Goal: Task Accomplishment & Management: Use online tool/utility

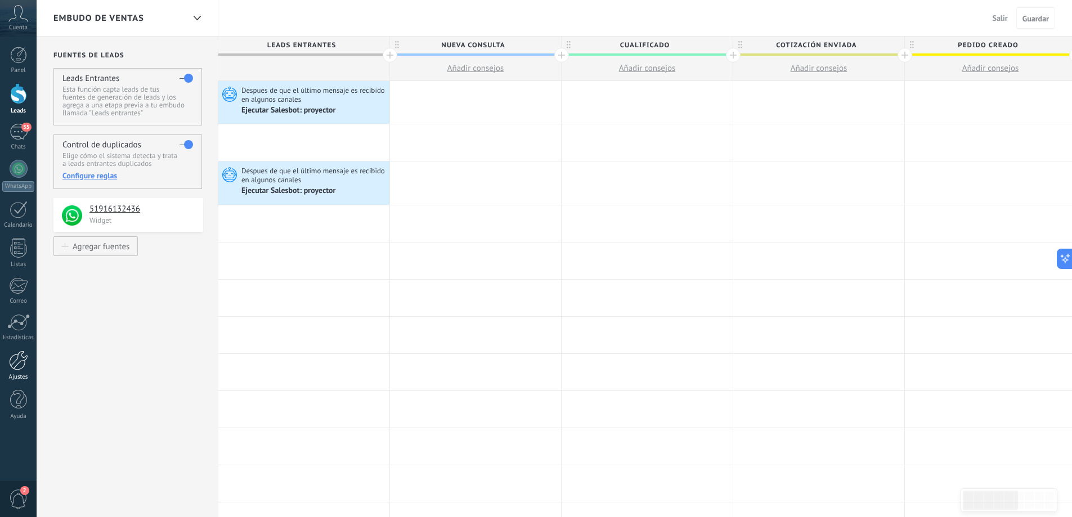
click at [24, 365] on div at bounding box center [18, 361] width 19 height 20
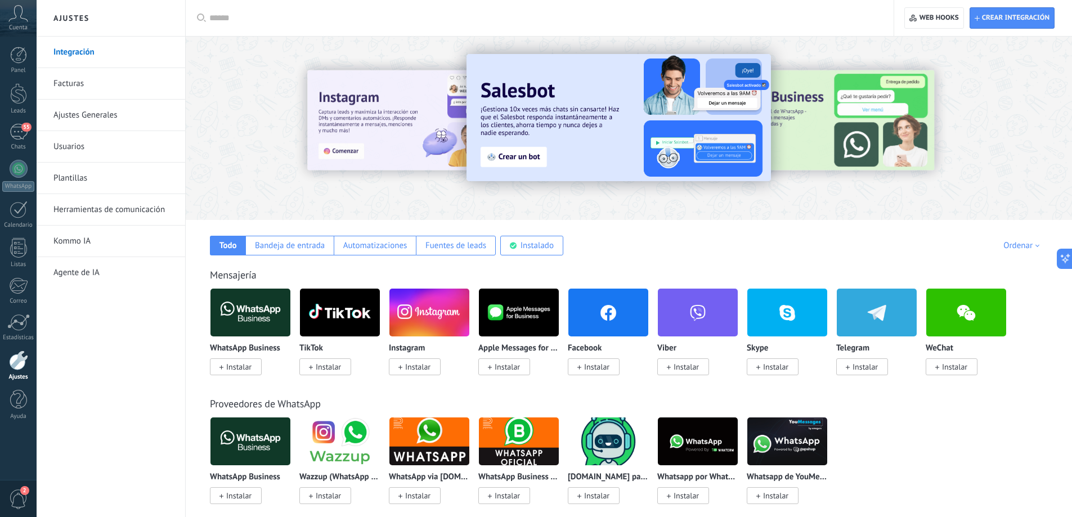
click at [127, 210] on link "Herramientas de comunicación" at bounding box center [113, 210] width 120 height 32
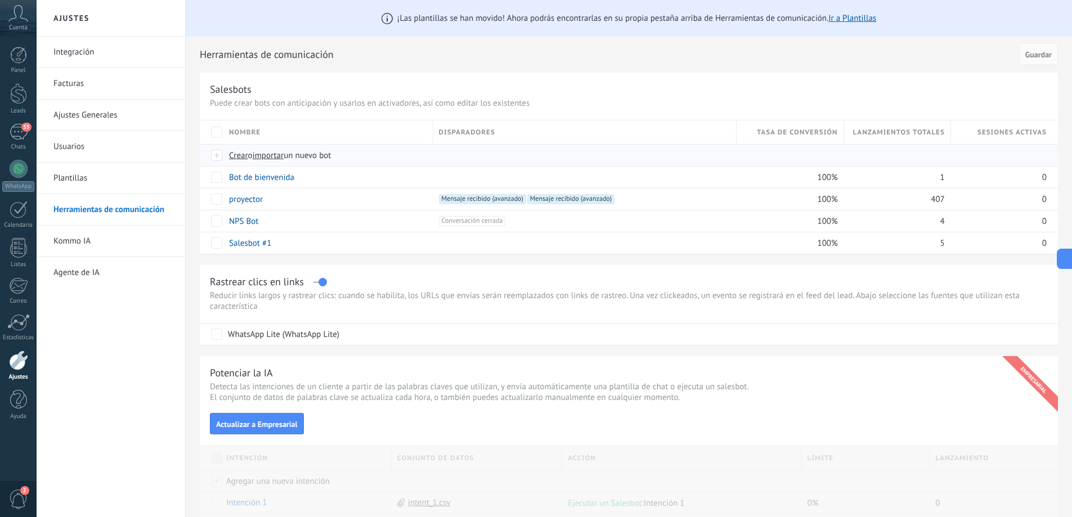
click at [241, 156] on span "Crear" at bounding box center [238, 155] width 19 height 11
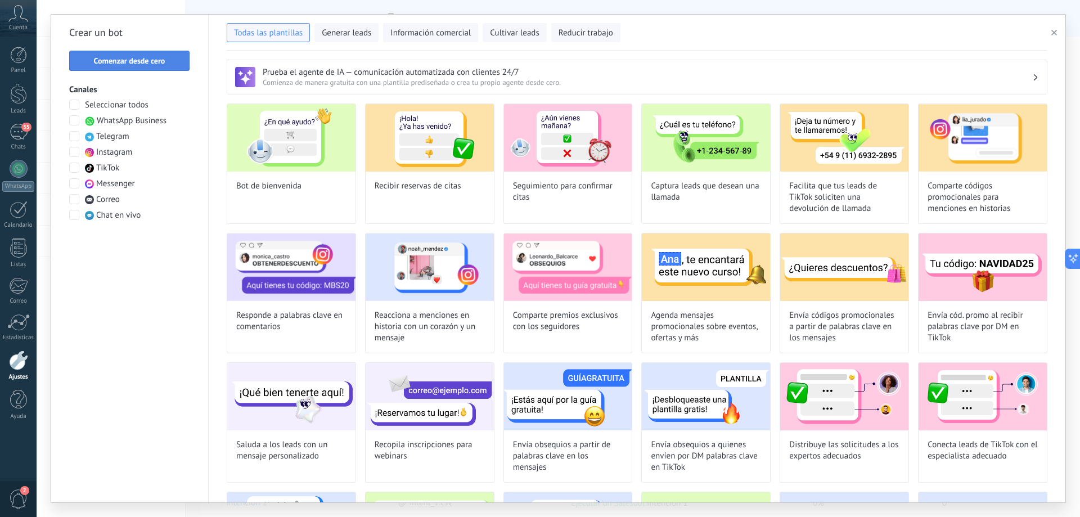
click at [160, 58] on span "Comenzar desde cero" at bounding box center [129, 61] width 71 height 8
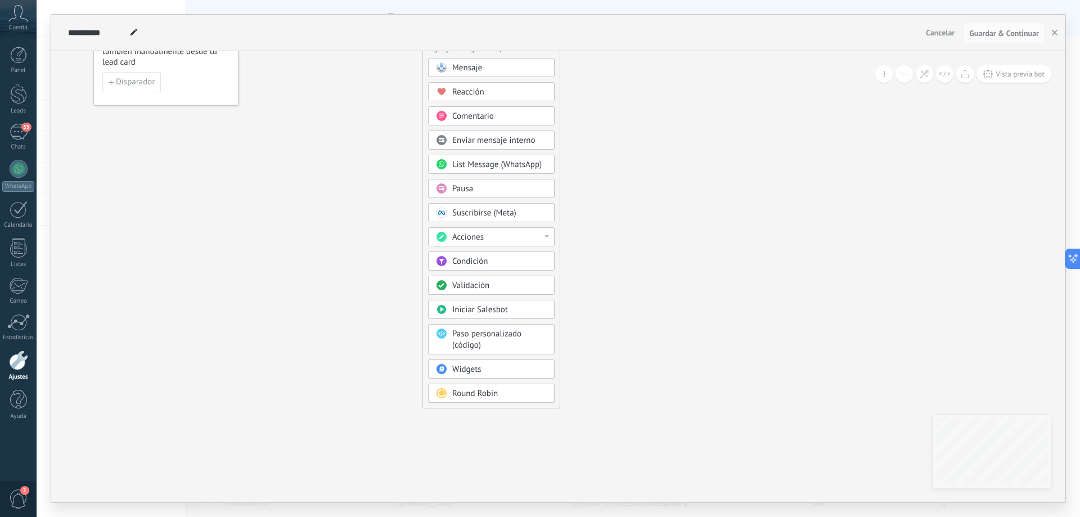
click at [482, 261] on span "Condición" at bounding box center [469, 261] width 35 height 11
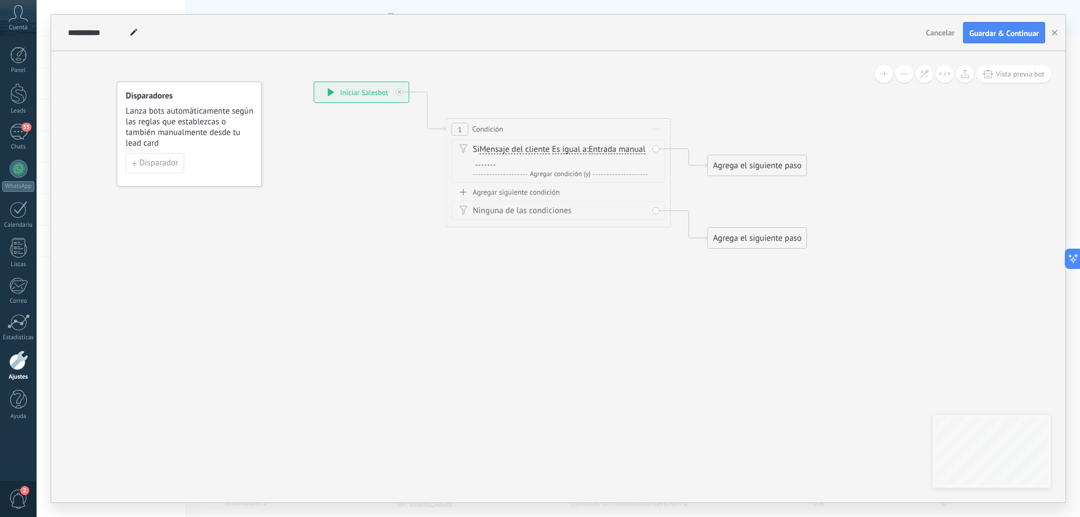
click at [496, 160] on div at bounding box center [484, 161] width 23 height 10
click at [496, 160] on div at bounding box center [486, 160] width 20 height 9
click at [493, 190] on div "Agregar siguiente condición" at bounding box center [559, 192] width 214 height 10
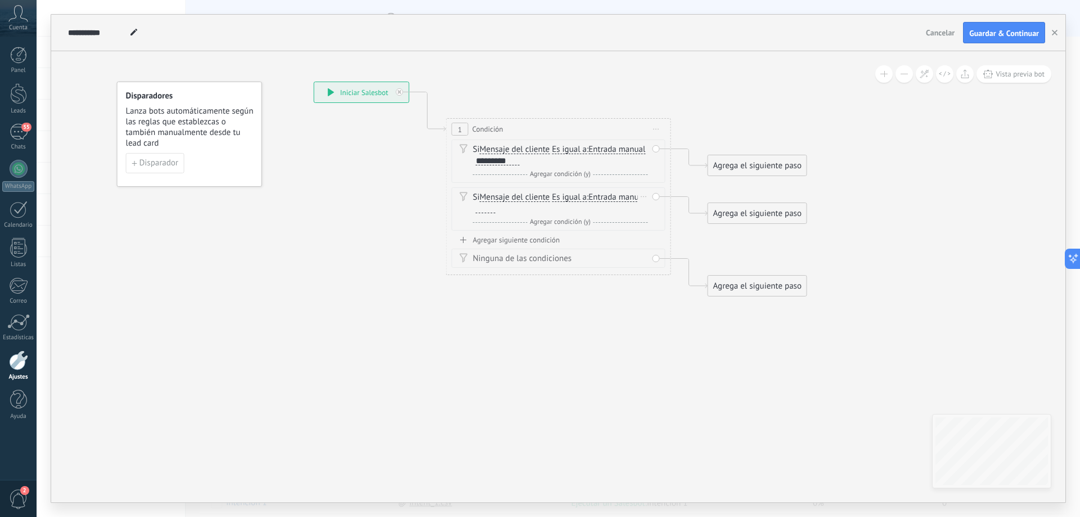
click at [496, 210] on div at bounding box center [486, 208] width 20 height 9
click at [524, 243] on div "Agregar siguiente condición" at bounding box center [559, 240] width 214 height 10
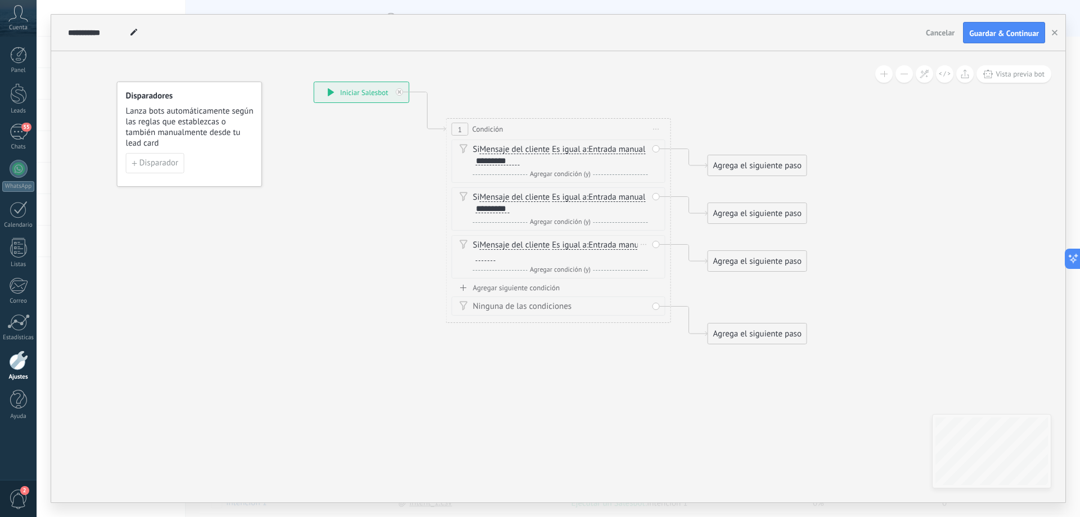
click at [496, 254] on div at bounding box center [486, 256] width 20 height 9
click at [520, 159] on div "*********" at bounding box center [498, 160] width 44 height 9
click at [564, 170] on span "Agregar condición (y)" at bounding box center [560, 174] width 66 height 8
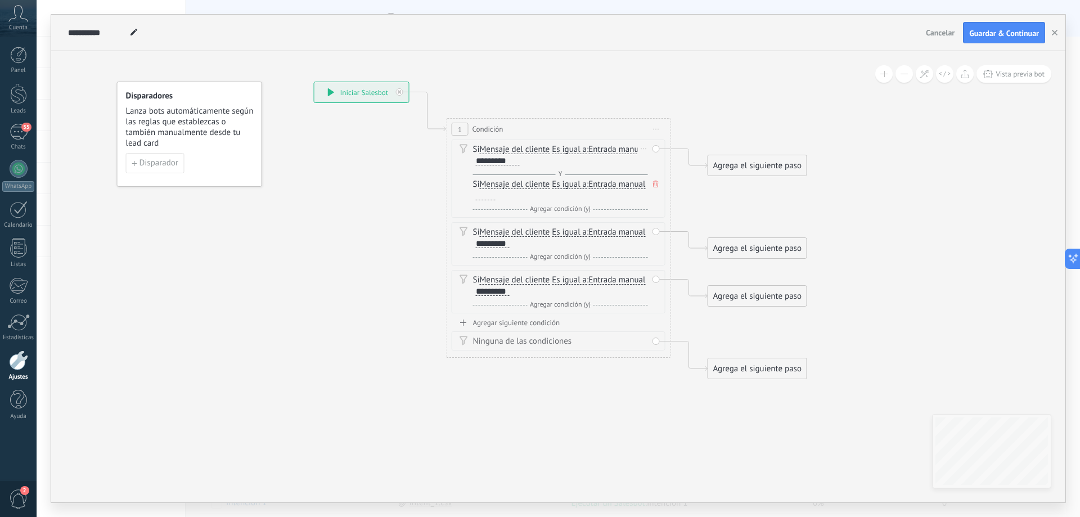
click at [653, 186] on icon at bounding box center [656, 184] width 6 height 7
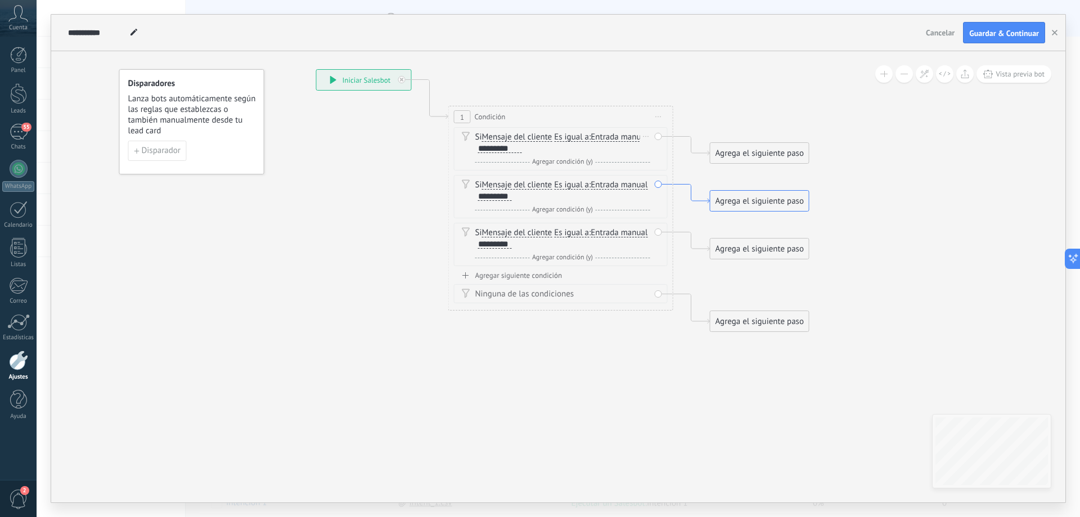
drag, startPoint x: 702, startPoint y: 215, endPoint x: 704, endPoint y: 203, distance: 12.6
click at [704, 203] on icon at bounding box center [692, 194] width 37 height 19
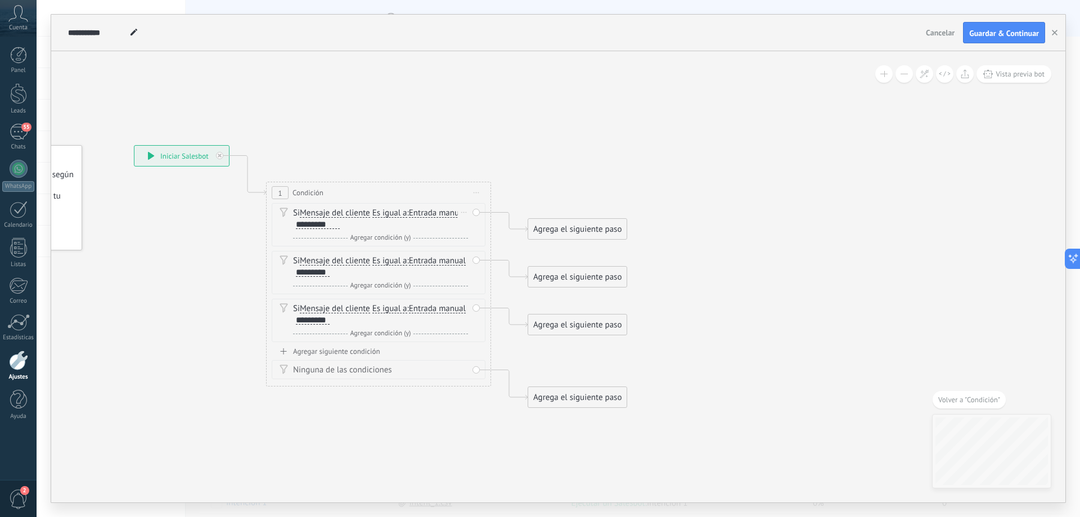
click at [460, 212] on div "Borrar" at bounding box center [464, 212] width 12 height 16
click at [402, 212] on span "Es igual a" at bounding box center [389, 213] width 35 height 9
click at [402, 212] on button "Es igual a" at bounding box center [437, 213] width 141 height 20
click at [395, 250] on span "Contiene" at bounding box center [428, 253] width 136 height 11
click at [396, 261] on span "Es igual a" at bounding box center [389, 261] width 35 height 9
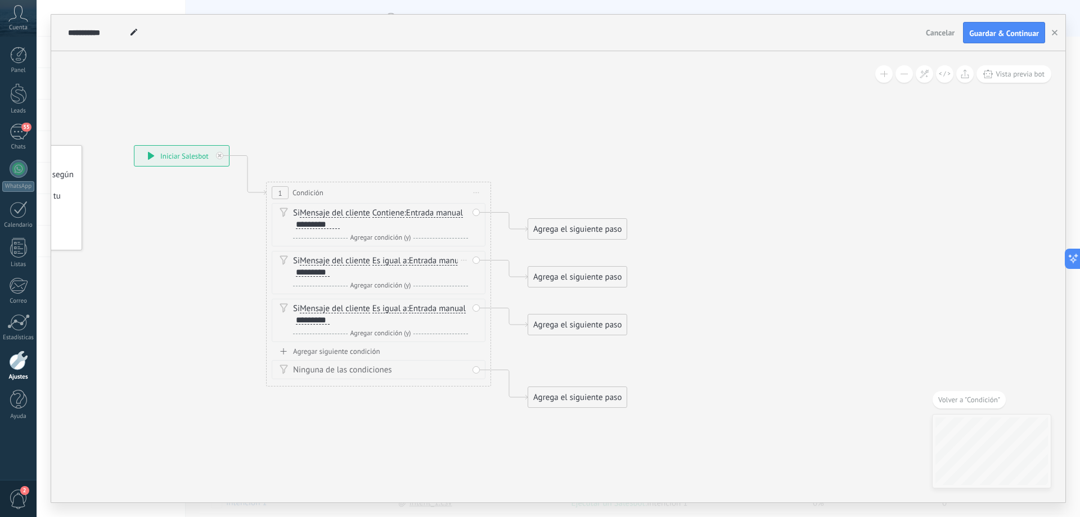
click at [396, 261] on button "Es igual a" at bounding box center [437, 261] width 141 height 20
click at [401, 296] on span "Contiene" at bounding box center [428, 300] width 136 height 11
click at [392, 310] on span "Es igual a" at bounding box center [389, 308] width 35 height 9
click at [392, 310] on button "Es igual a" at bounding box center [437, 309] width 141 height 20
click at [393, 344] on span "Contiene" at bounding box center [428, 348] width 136 height 11
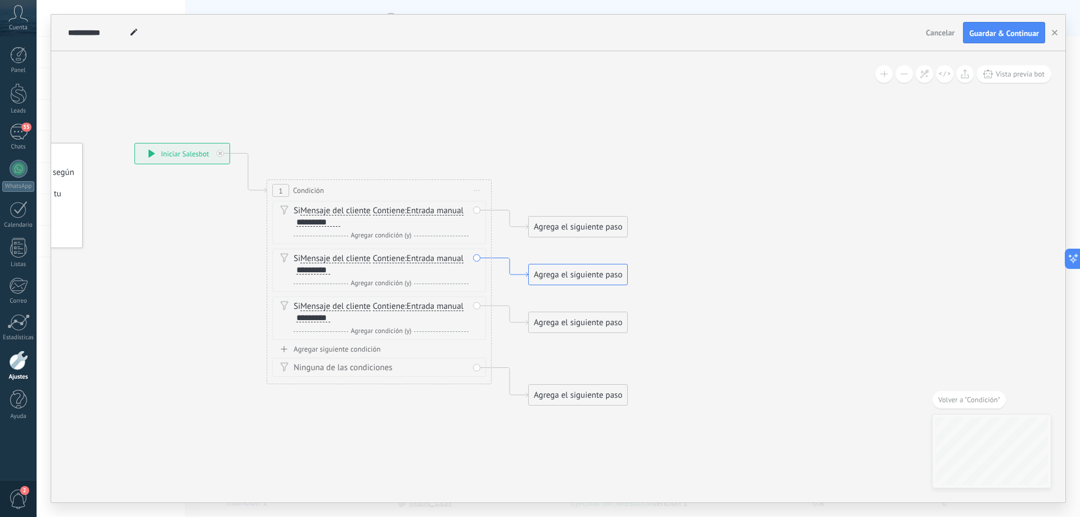
click at [516, 275] on icon at bounding box center [510, 267] width 37 height 19
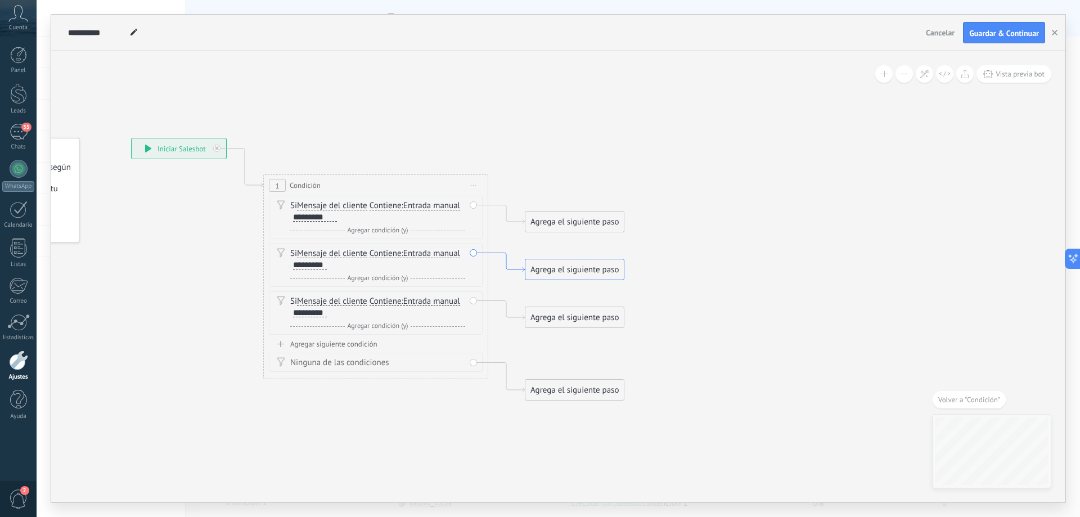
drag, startPoint x: 526, startPoint y: 276, endPoint x: 523, endPoint y: 268, distance: 7.8
click at [523, 268] on icon at bounding box center [506, 262] width 37 height 19
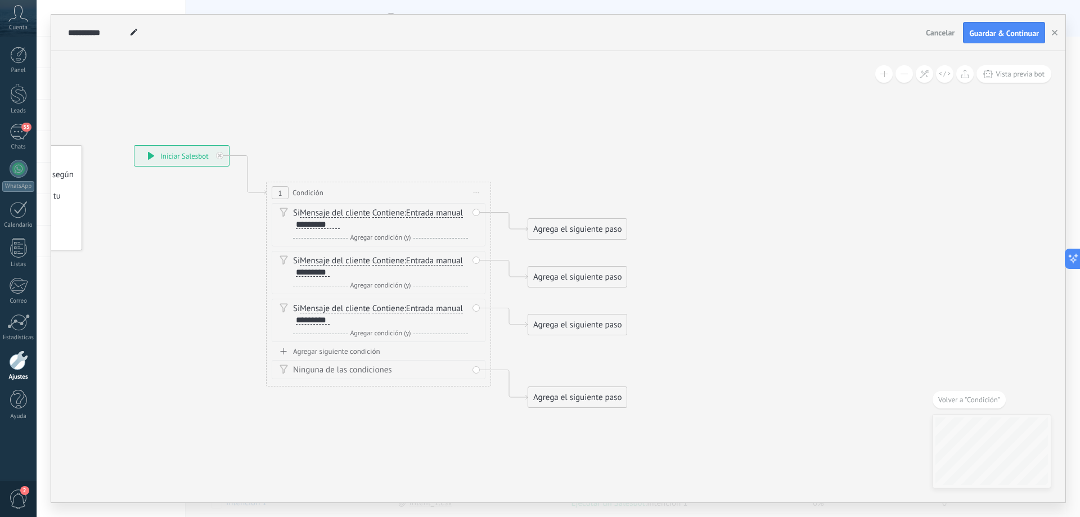
click at [537, 271] on div "Agrega el siguiente paso Mensaje Mensaje Mensaje Reacción Comentario Enviar men…" at bounding box center [578, 276] width 100 height 21
click at [537, 266] on div "Agrega el siguiente paso Mensaje Mensaje Mensaje Reacción Comentario Enviar men…" at bounding box center [578, 276] width 100 height 21
drag, startPoint x: 537, startPoint y: 266, endPoint x: 531, endPoint y: 243, distance: 24.6
click at [134, 145] on div "**********" at bounding box center [134, 145] width 0 height 0
click at [532, 266] on icon at bounding box center [362, 276] width 1018 height 825
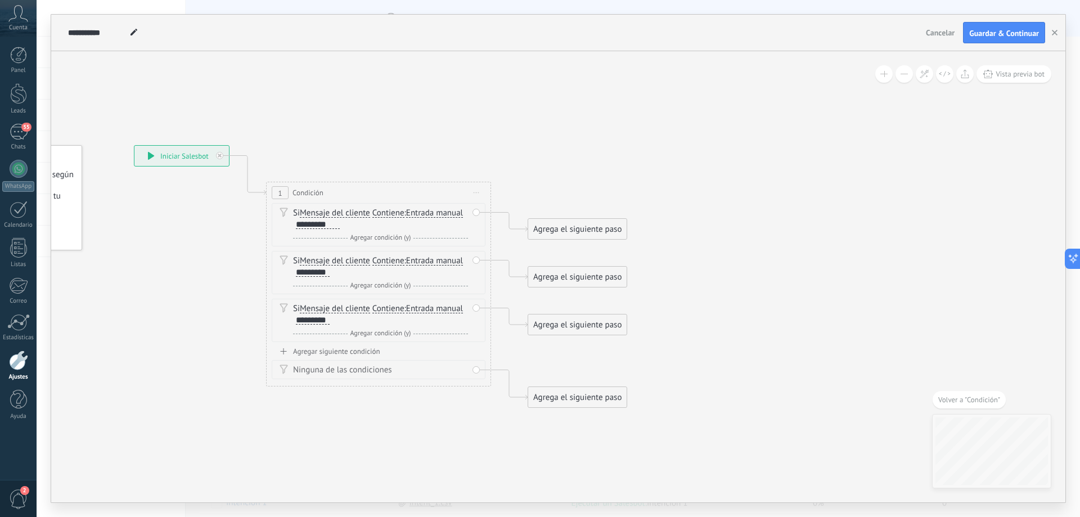
drag, startPoint x: 532, startPoint y: 267, endPoint x: 528, endPoint y: 247, distance: 20.8
click at [134, 145] on div "**********" at bounding box center [134, 145] width 0 height 0
drag, startPoint x: 479, startPoint y: 259, endPoint x: 517, endPoint y: 231, distance: 47.5
click at [137, 145] on div "**********" at bounding box center [137, 145] width 0 height 0
drag, startPoint x: 574, startPoint y: 393, endPoint x: 553, endPoint y: 414, distance: 30.6
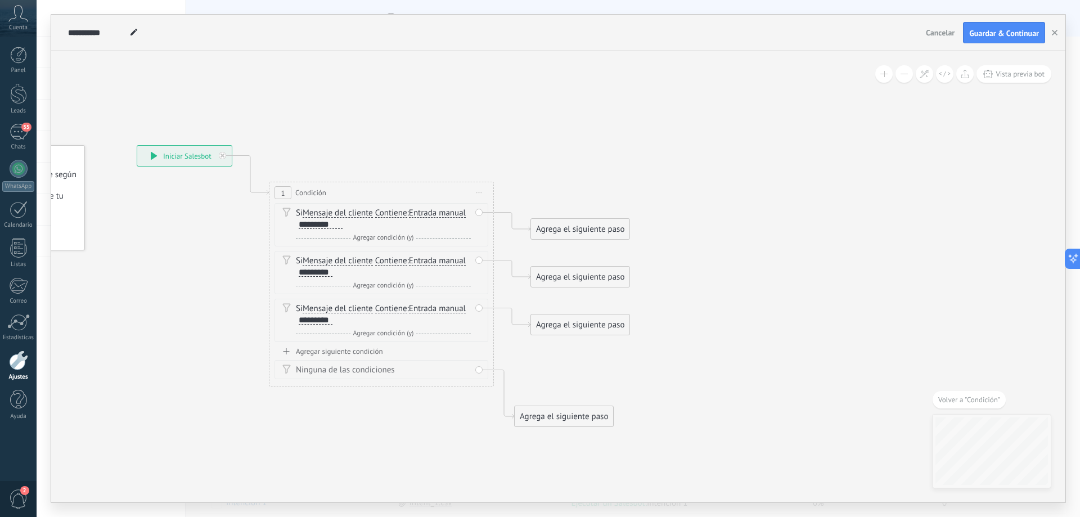
click at [553, 414] on div "Agrega el siguiente paso" at bounding box center [564, 416] width 98 height 19
drag, startPoint x: 556, startPoint y: 321, endPoint x: 561, endPoint y: 228, distance: 92.4
click at [561, 228] on div "Agrega el siguiente paso" at bounding box center [580, 229] width 98 height 19
drag, startPoint x: 547, startPoint y: 278, endPoint x: 555, endPoint y: 229, distance: 49.6
click at [555, 229] on div "Agrega el siguiente paso" at bounding box center [588, 229] width 98 height 19
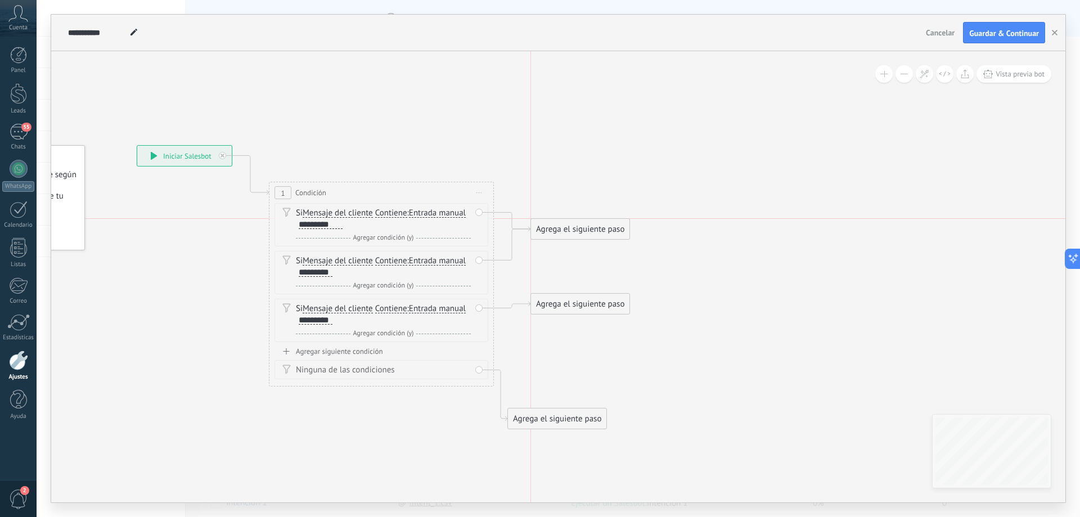
drag, startPoint x: 544, startPoint y: 257, endPoint x: 543, endPoint y: 230, distance: 27.0
click at [543, 230] on div "Agrega el siguiente paso" at bounding box center [580, 229] width 98 height 19
drag, startPoint x: 552, startPoint y: 254, endPoint x: 552, endPoint y: 263, distance: 9.6
click at [552, 263] on div "Agrega el siguiente paso" at bounding box center [580, 262] width 98 height 19
drag, startPoint x: 546, startPoint y: 300, endPoint x: 558, endPoint y: 226, distance: 75.3
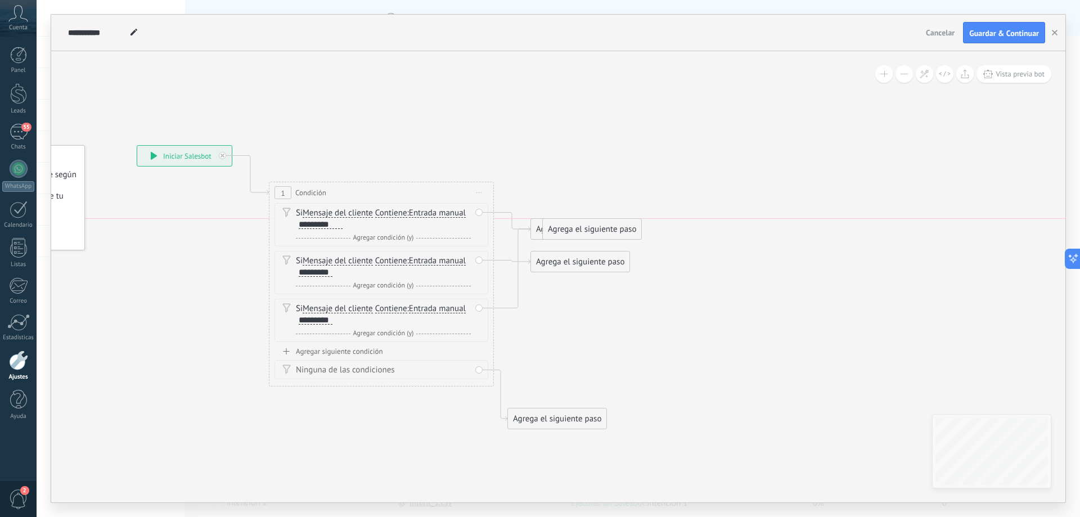
click at [558, 226] on div "Agrega el siguiente paso" at bounding box center [592, 229] width 98 height 19
click at [478, 191] on span "Iniciar vista previa aquí Cambiar nombre Duplicar [GEOGRAPHIC_DATA]" at bounding box center [479, 193] width 18 height 16
click at [553, 322] on icon at bounding box center [370, 287] width 1030 height 847
click at [583, 234] on div "Agrega el siguiente paso" at bounding box center [580, 229] width 98 height 19
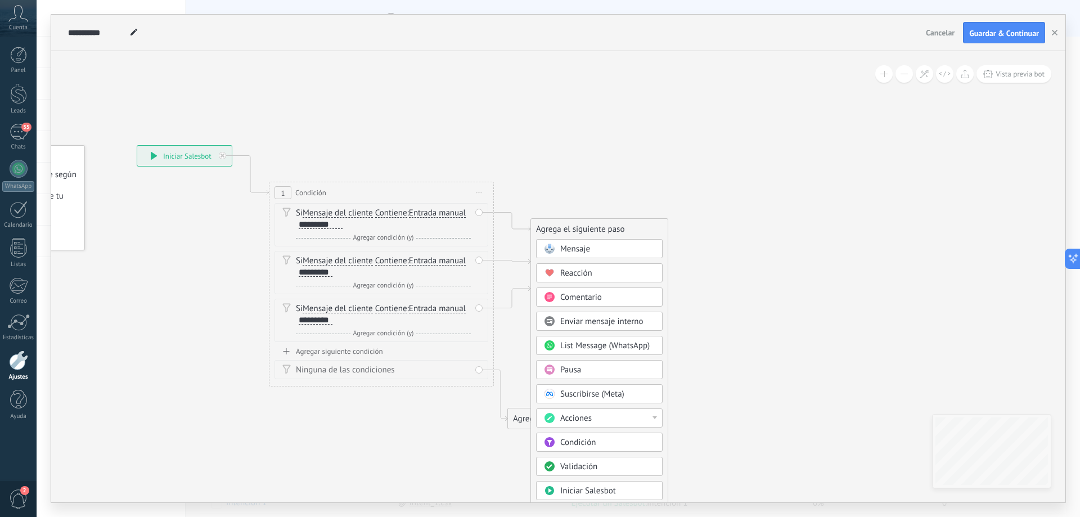
click at [582, 248] on span "Mensaje" at bounding box center [575, 249] width 30 height 11
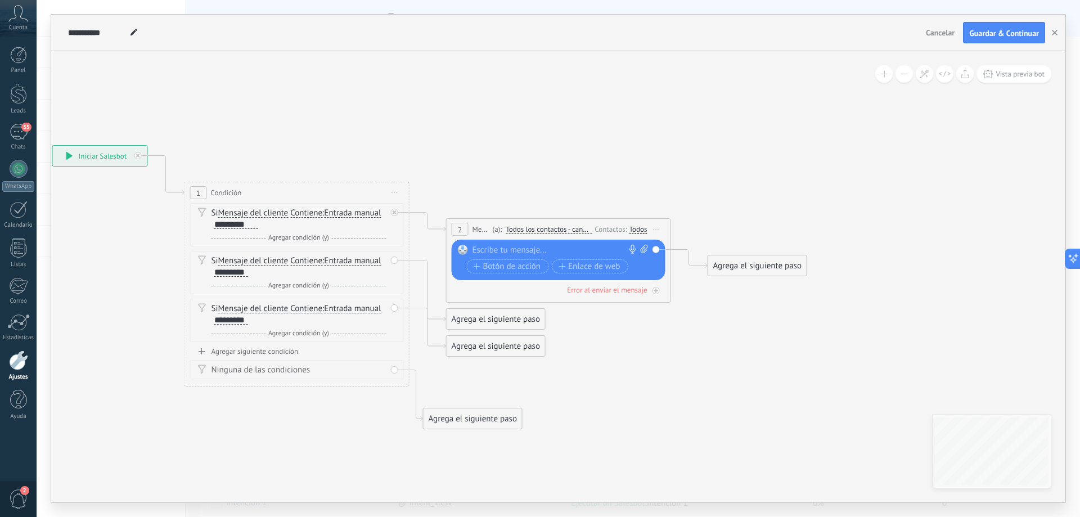
click at [641, 248] on icon at bounding box center [644, 249] width 7 height 8
click input "Subir" at bounding box center [0, 0] width 0 height 0
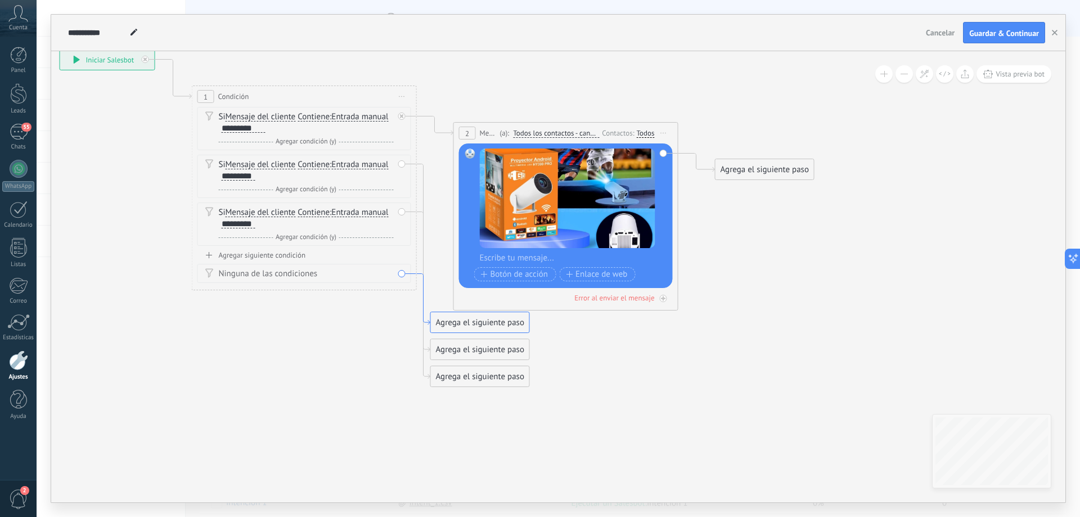
drag, startPoint x: 421, startPoint y: 363, endPoint x: 428, endPoint y: 332, distance: 31.6
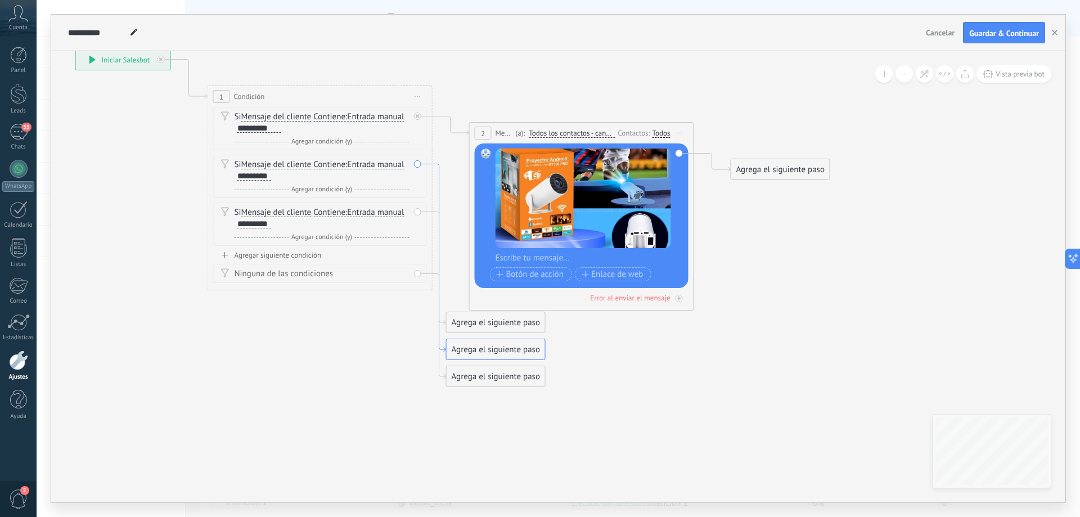
drag, startPoint x: 422, startPoint y: 222, endPoint x: 439, endPoint y: 211, distance: 20.3
click at [439, 211] on icon at bounding box center [440, 258] width 14 height 188
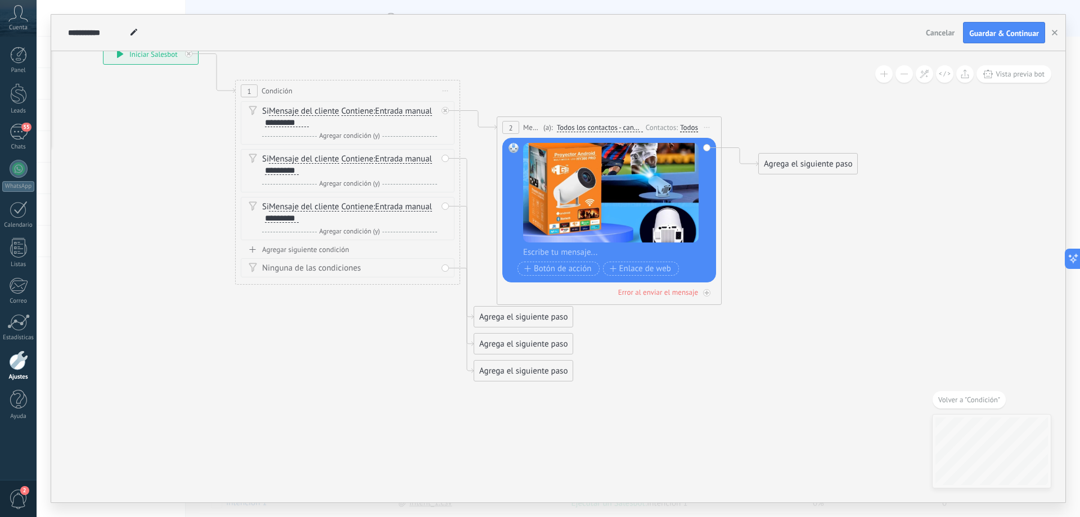
drag, startPoint x: 440, startPoint y: 270, endPoint x: 398, endPoint y: 319, distance: 64.3
click at [398, 319] on icon at bounding box center [462, 185] width 1280 height 847
drag, startPoint x: 446, startPoint y: 205, endPoint x: 498, endPoint y: 183, distance: 56.7
click at [102, 44] on div "**********" at bounding box center [102, 44] width 0 height 0
drag, startPoint x: 500, startPoint y: 316, endPoint x: 535, endPoint y: 191, distance: 130.4
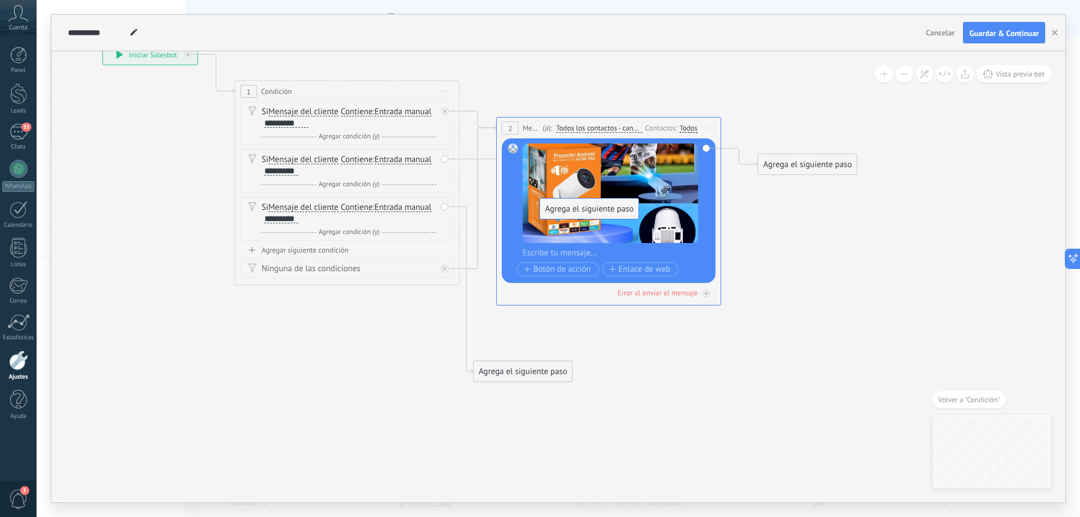
drag, startPoint x: 501, startPoint y: 339, endPoint x: 567, endPoint y: 204, distance: 151.0
drag, startPoint x: 505, startPoint y: 371, endPoint x: 556, endPoint y: 200, distance: 178.6
click at [547, 380] on icon at bounding box center [461, 175] width 1280 height 824
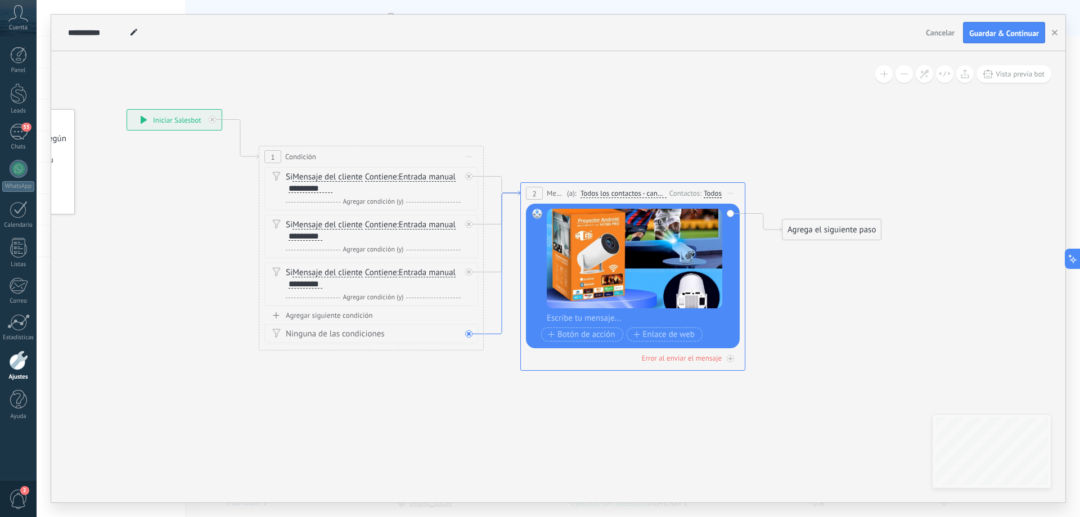
drag, startPoint x: 477, startPoint y: 245, endPoint x: 499, endPoint y: 310, distance: 68.3
click at [500, 311] on icon at bounding box center [502, 262] width 37 height 143
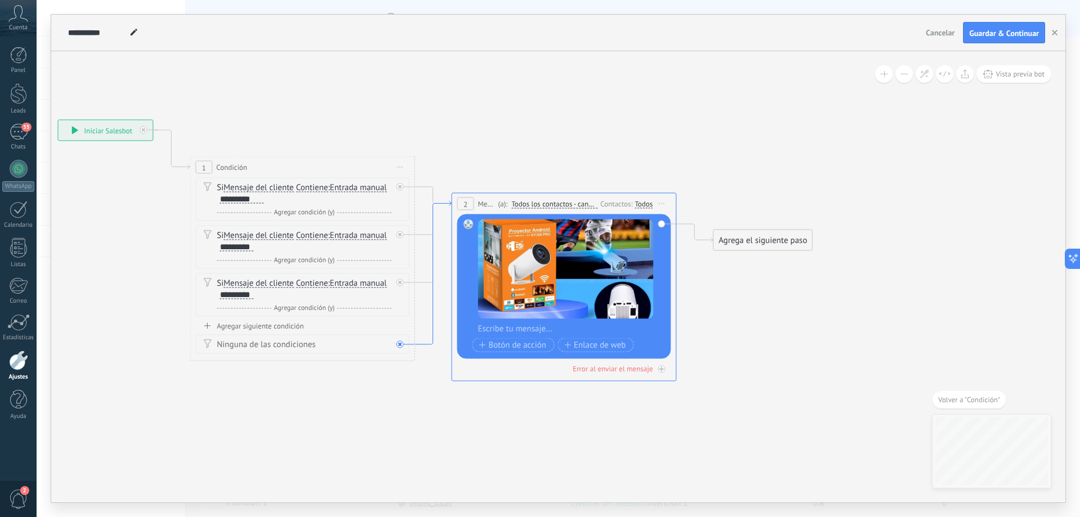
drag, startPoint x: 432, startPoint y: 285, endPoint x: 422, endPoint y: 288, distance: 10.1
click at [425, 291] on icon at bounding box center [433, 272] width 37 height 143
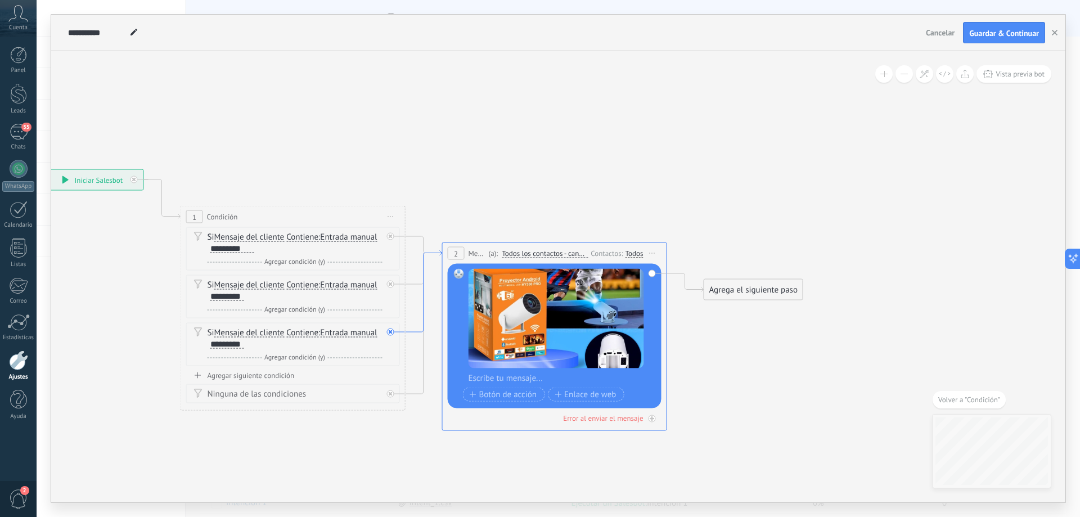
drag, startPoint x: 439, startPoint y: 195, endPoint x: 434, endPoint y: 248, distance: 53.6
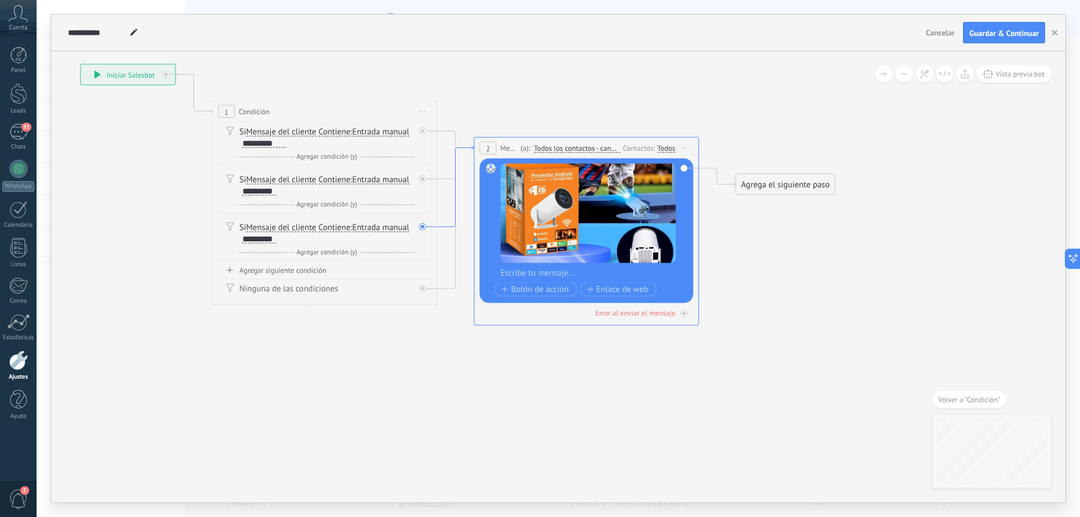
drag, startPoint x: 434, startPoint y: 247, endPoint x: 470, endPoint y: 140, distance: 112.8
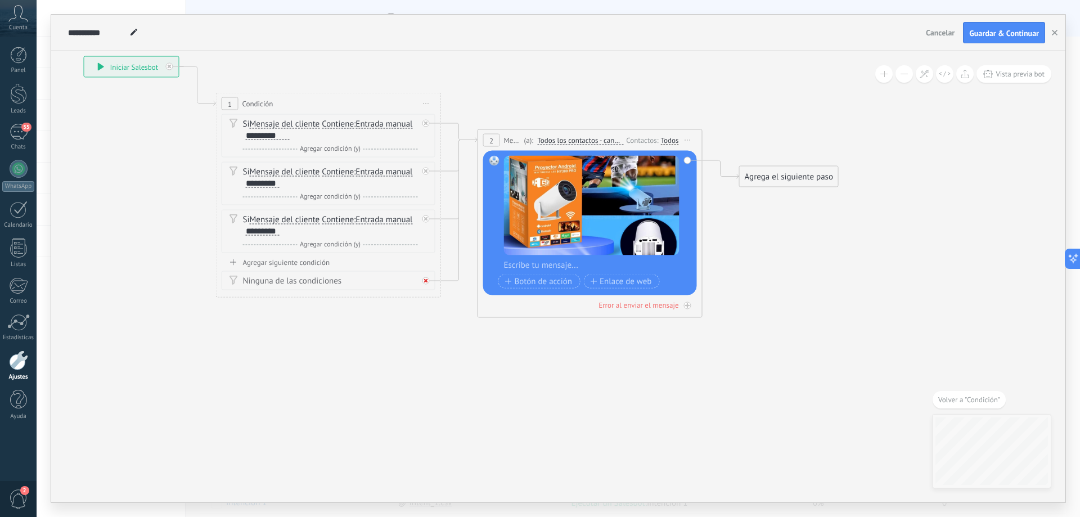
click at [426, 281] on icon at bounding box center [426, 281] width 4 height 4
drag, startPoint x: 508, startPoint y: 332, endPoint x: 287, endPoint y: 333, distance: 220.6
click at [287, 333] on div "Agrega el siguiente paso" at bounding box center [307, 340] width 98 height 19
drag, startPoint x: 774, startPoint y: 176, endPoint x: 550, endPoint y: 347, distance: 282.2
click at [550, 347] on div "Agrega el siguiente paso" at bounding box center [564, 348] width 98 height 19
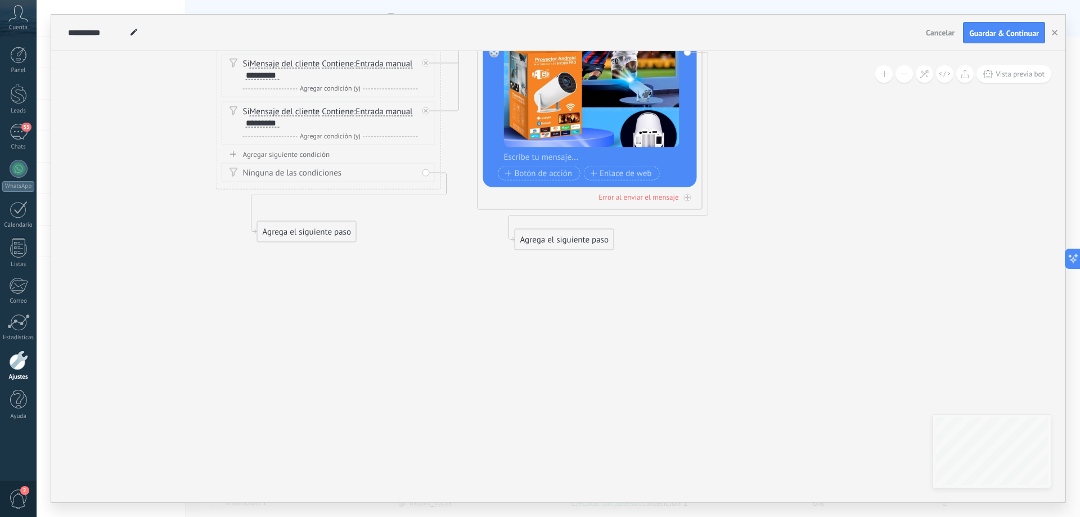
click at [908, 78] on button at bounding box center [904, 73] width 17 height 17
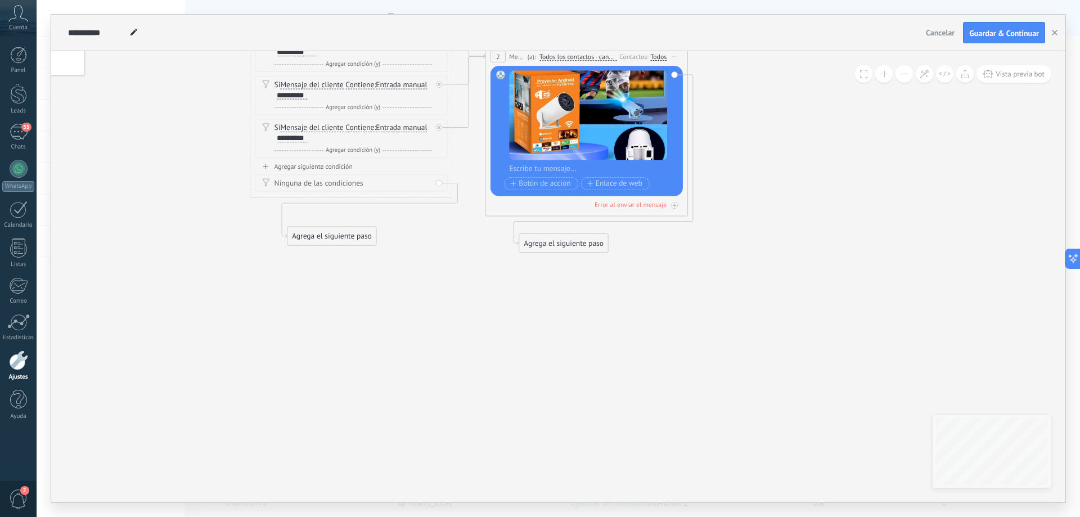
click at [908, 78] on button at bounding box center [904, 73] width 17 height 17
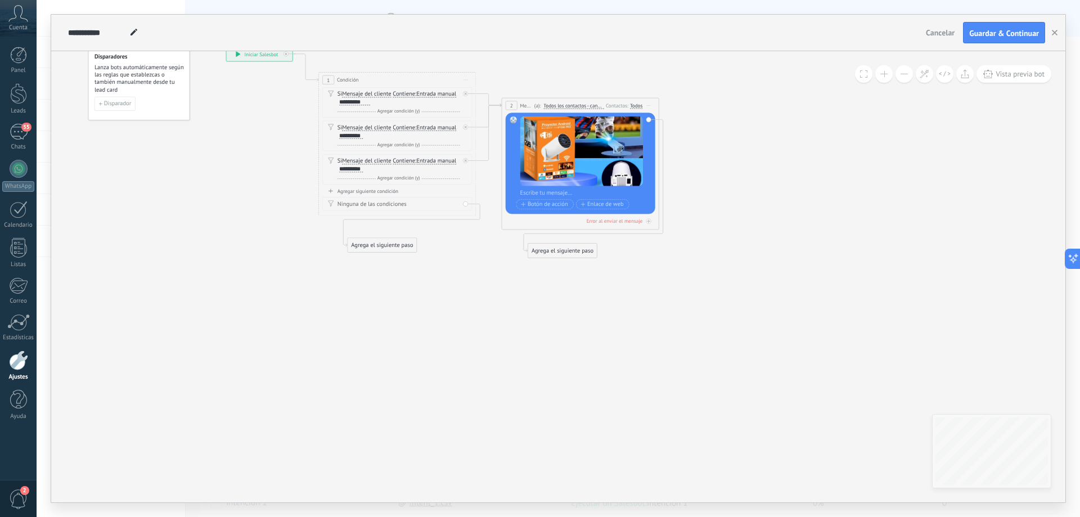
click at [908, 78] on button at bounding box center [904, 73] width 17 height 17
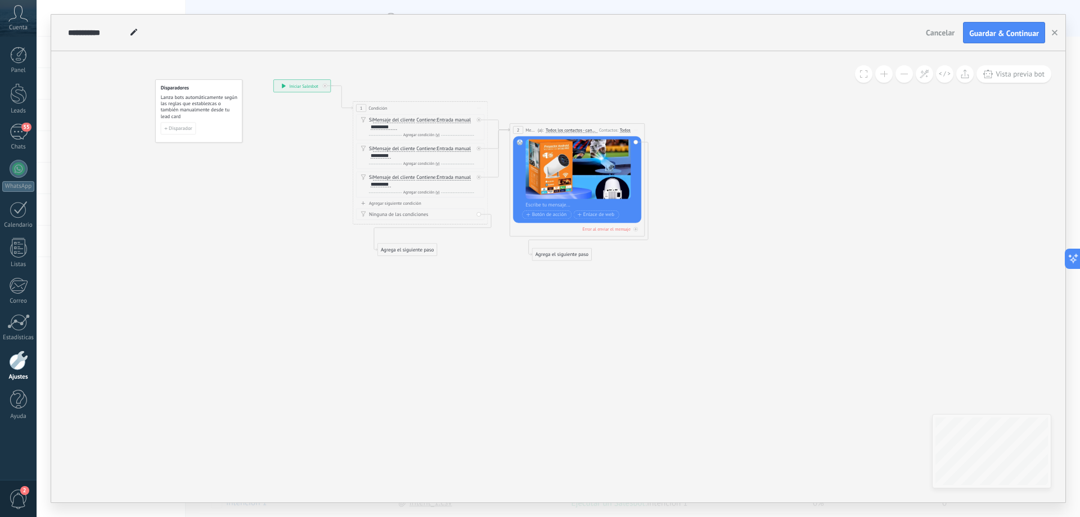
click at [908, 78] on button at bounding box center [904, 73] width 17 height 17
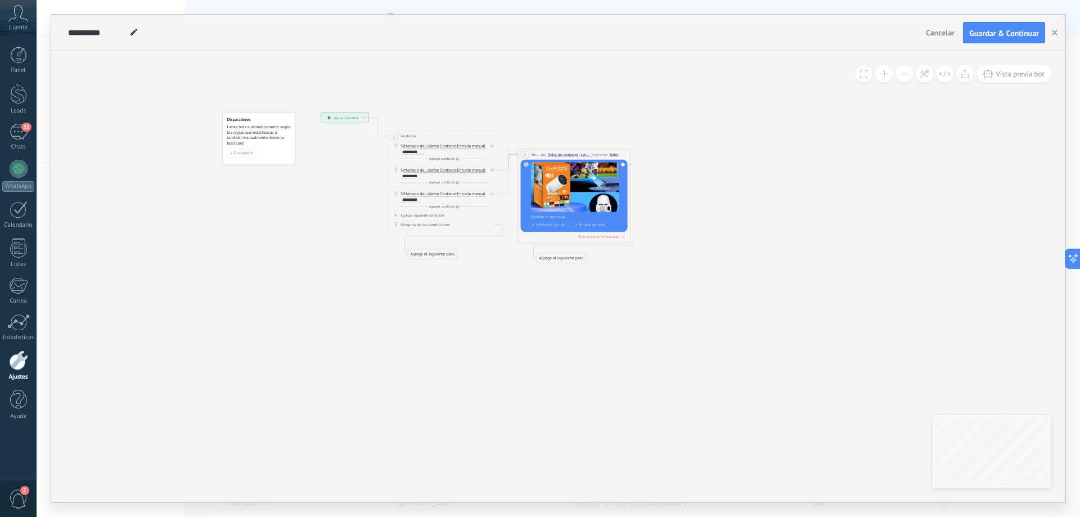
click at [908, 78] on button at bounding box center [904, 73] width 17 height 17
click at [572, 257] on div "Agrega el siguiente paso" at bounding box center [562, 259] width 50 height 10
click at [568, 266] on div "Mensaje" at bounding box center [574, 269] width 47 height 6
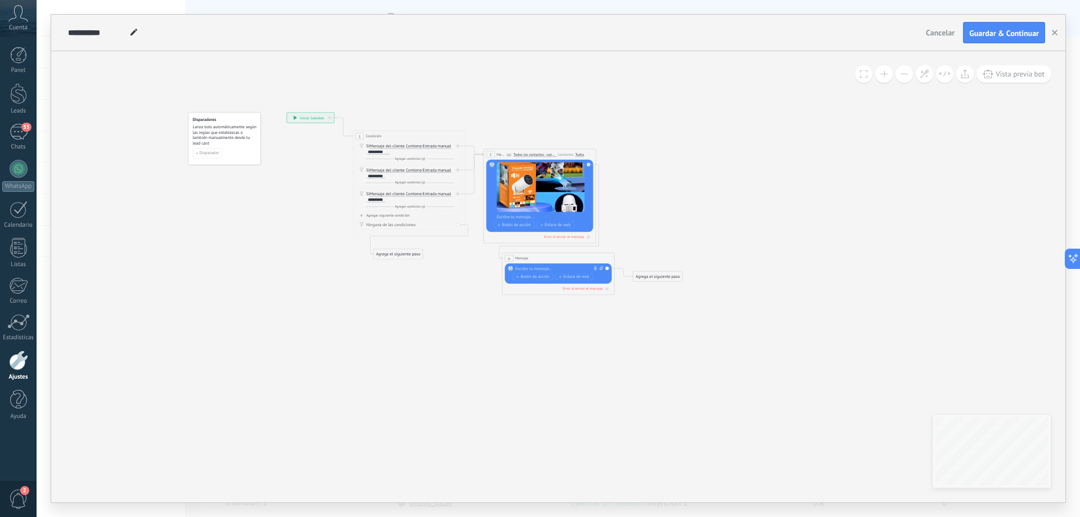
click at [600, 268] on icon at bounding box center [601, 268] width 4 height 4
click input "Subir" at bounding box center [0, 0] width 0 height 0
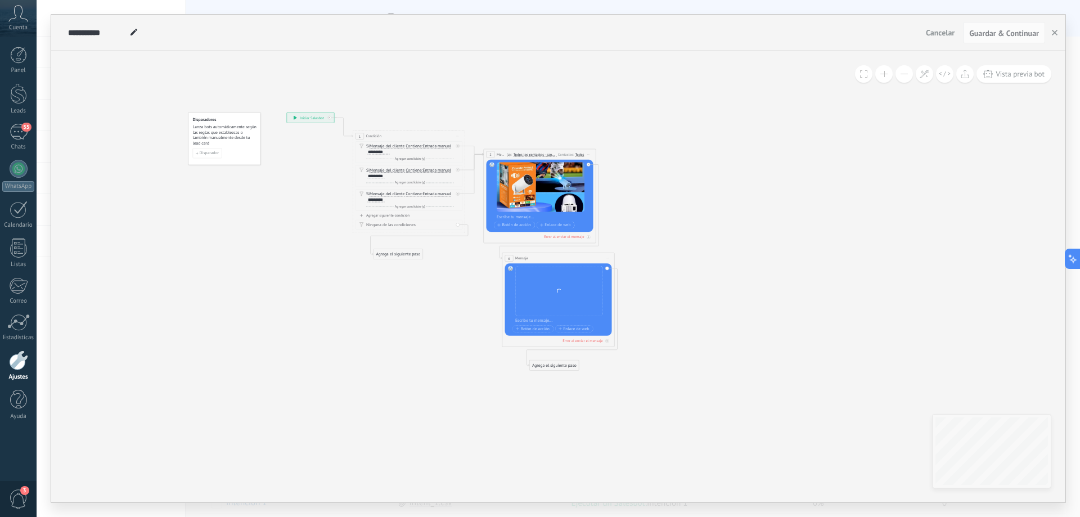
drag, startPoint x: 662, startPoint y: 276, endPoint x: 558, endPoint y: 365, distance: 136.5
click at [558, 365] on div "Agrega el siguiente paso" at bounding box center [555, 366] width 50 height 10
click at [567, 365] on div "Agrega el siguiente paso" at bounding box center [555, 366] width 50 height 10
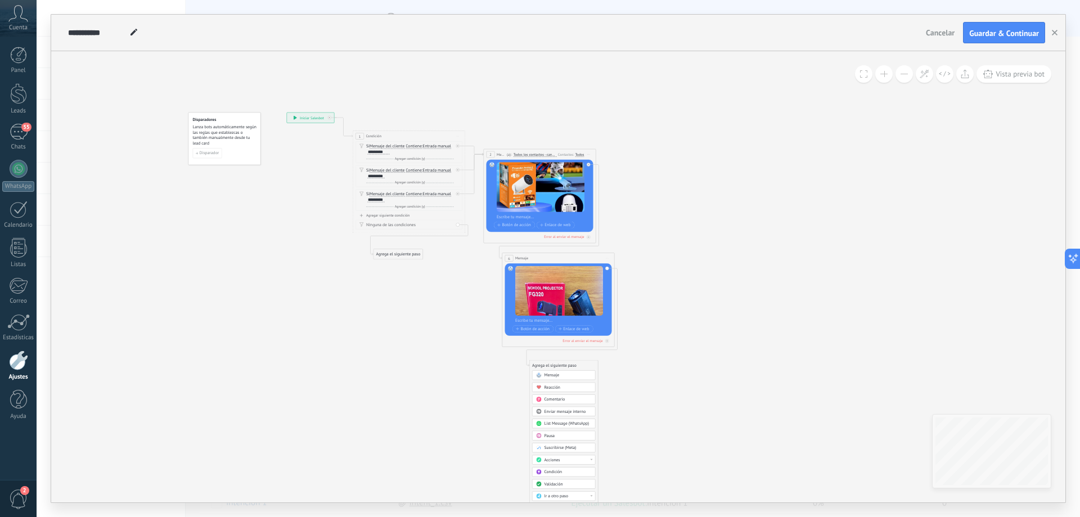
click at [562, 374] on div "Mensaje" at bounding box center [568, 375] width 47 height 6
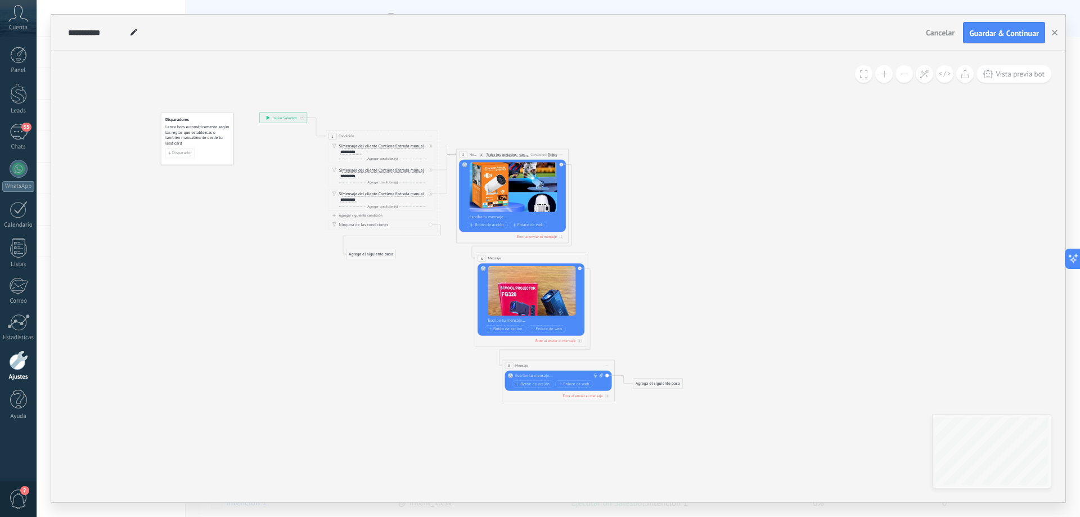
click at [601, 376] on icon at bounding box center [602, 375] width 4 height 5
click input "Subir" at bounding box center [0, 0] width 0 height 0
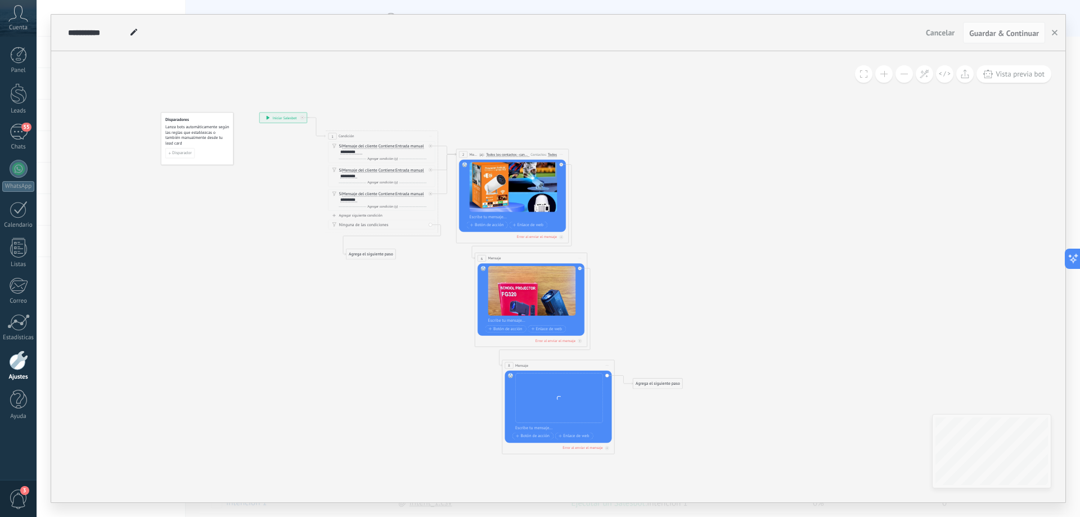
drag, startPoint x: 554, startPoint y: 408, endPoint x: 500, endPoint y: 400, distance: 54.6
click at [259, 113] on div "**********" at bounding box center [259, 113] width 0 height 0
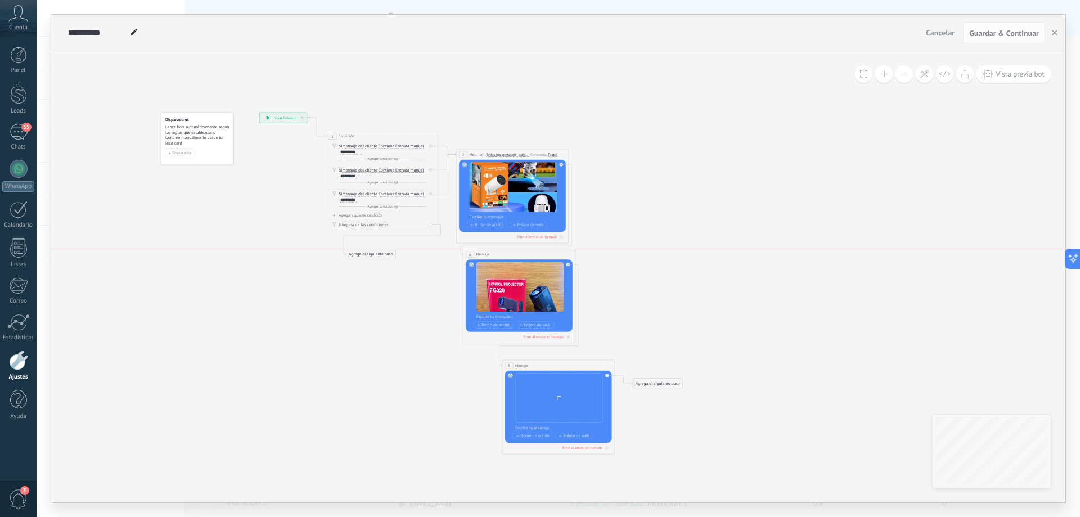
drag, startPoint x: 525, startPoint y: 257, endPoint x: 539, endPoint y: 256, distance: 14.1
click at [539, 256] on div "6 Mensaje ******* (a): Todos los contactos - canales seleccionados Todos los co…" at bounding box center [520, 254] width 112 height 11
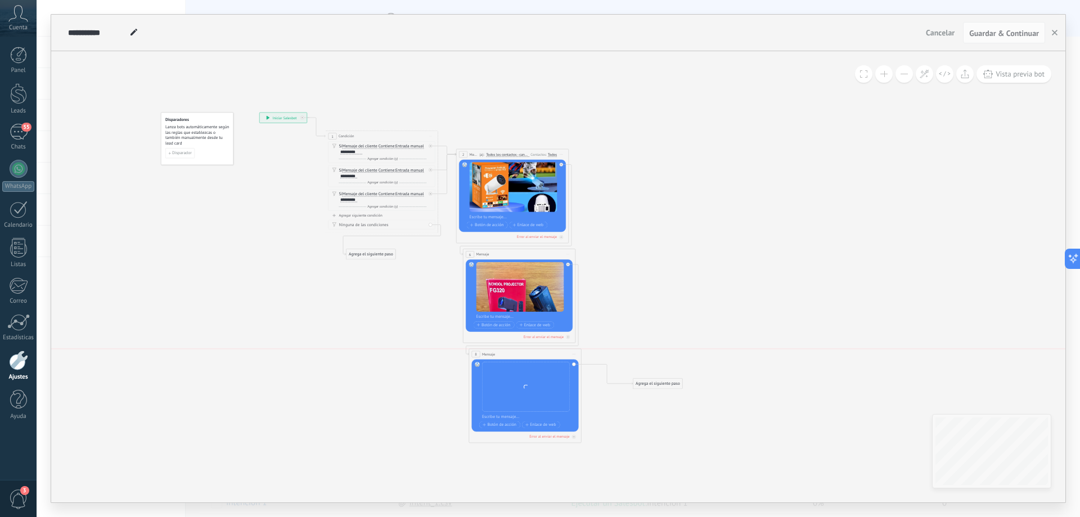
drag, startPoint x: 556, startPoint y: 364, endPoint x: 544, endPoint y: 363, distance: 12.4
click at [522, 352] on div "8 Mensaje ******* (a): Todos los contactos - canales seleccionados Todos los co…" at bounding box center [525, 354] width 112 height 11
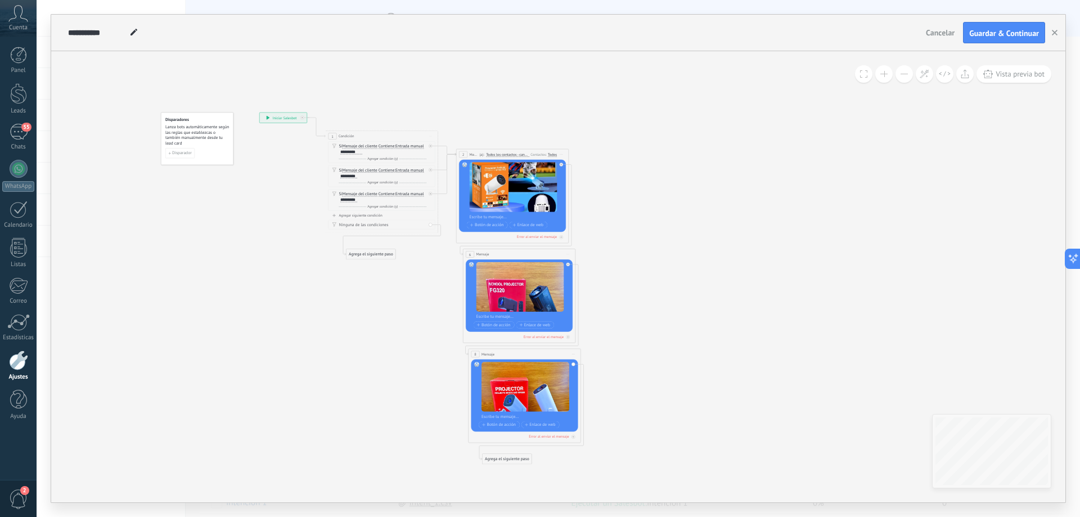
drag, startPoint x: 654, startPoint y: 383, endPoint x: 503, endPoint y: 458, distance: 168.6
click at [503, 458] on div "Agrega el siguiente paso" at bounding box center [508, 460] width 50 height 10
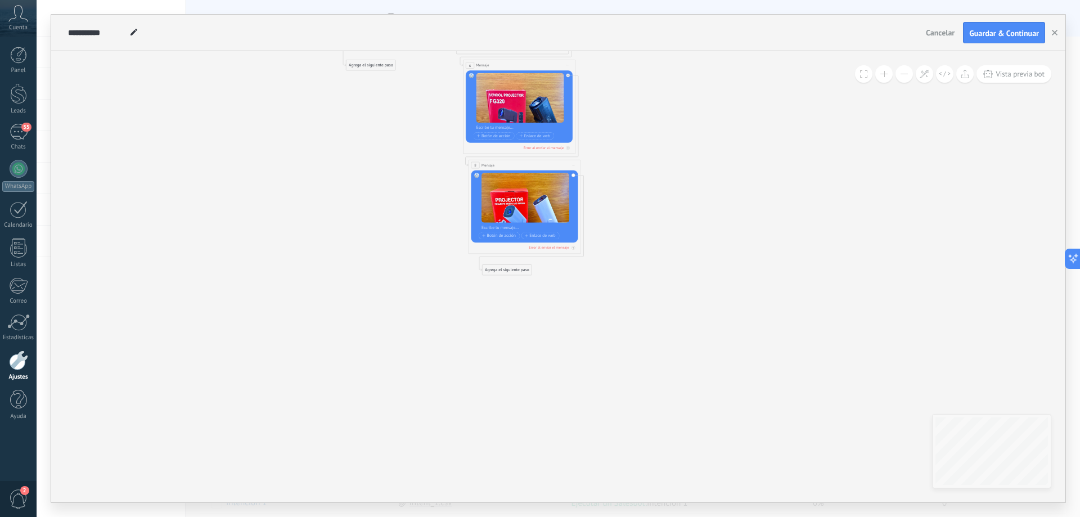
click at [508, 267] on div "Agrega el siguiente paso" at bounding box center [508, 271] width 50 height 10
click at [519, 277] on div "Mensaje" at bounding box center [520, 280] width 47 height 6
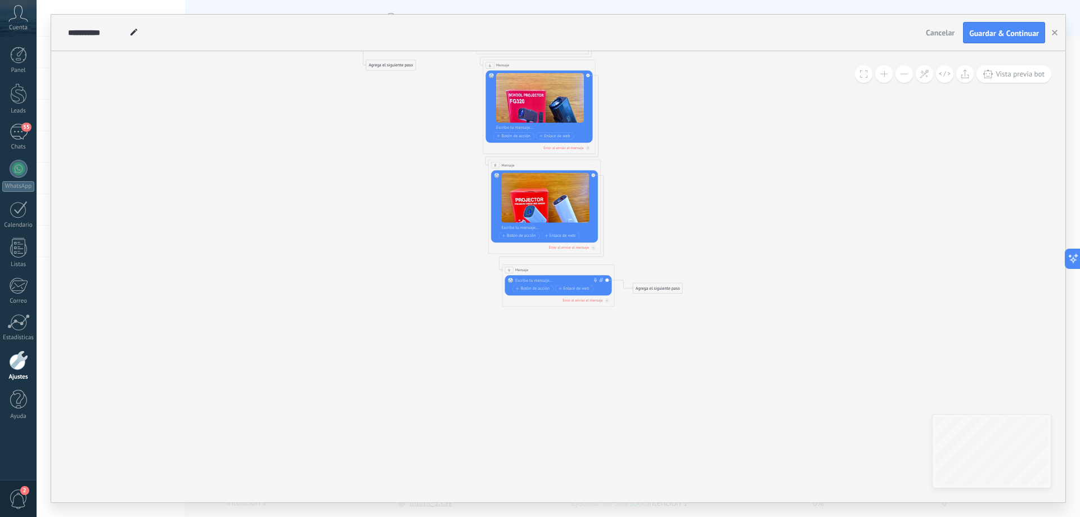
click at [600, 279] on icon at bounding box center [602, 280] width 4 height 5
click input "Subir" at bounding box center [0, 0] width 0 height 0
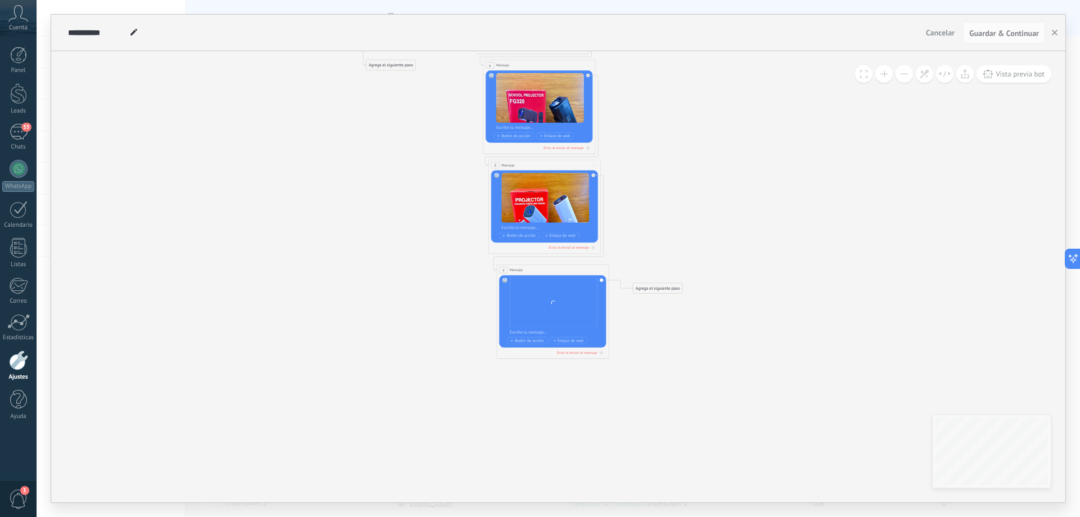
click at [563, 268] on div "9 Mensaje ******* (a): Todos los contactos - canales seleccionados Todos los co…" at bounding box center [553, 270] width 112 height 11
drag, startPoint x: 645, startPoint y: 286, endPoint x: 523, endPoint y: 378, distance: 152.7
click at [523, 378] on div "Agrega el siguiente paso" at bounding box center [537, 383] width 50 height 10
click at [537, 382] on div "Agrega el siguiente paso" at bounding box center [537, 383] width 50 height 10
click at [538, 389] on span "Mensaje" at bounding box center [534, 392] width 15 height 6
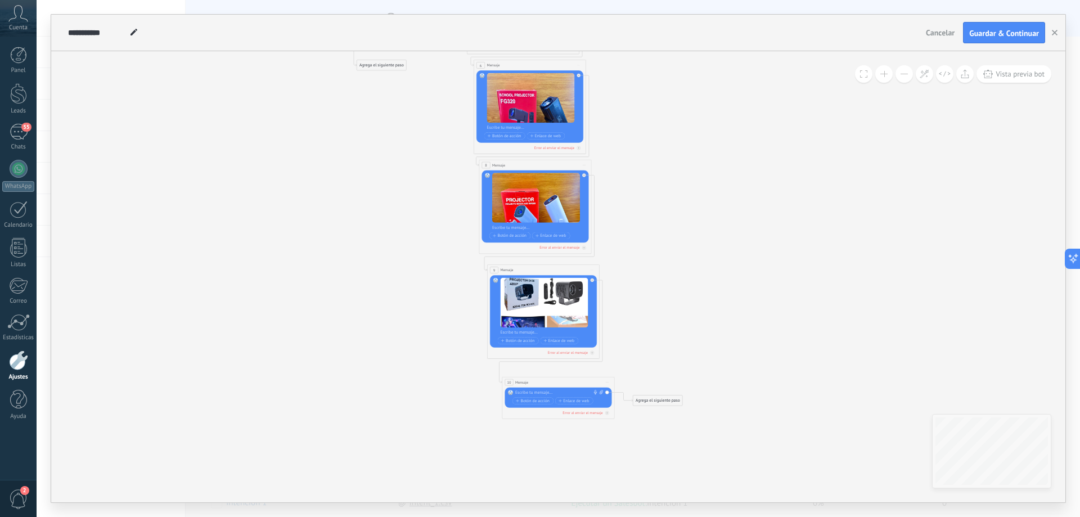
click at [600, 392] on icon at bounding box center [602, 392] width 4 height 5
click input "Subir" at bounding box center [0, 0] width 0 height 0
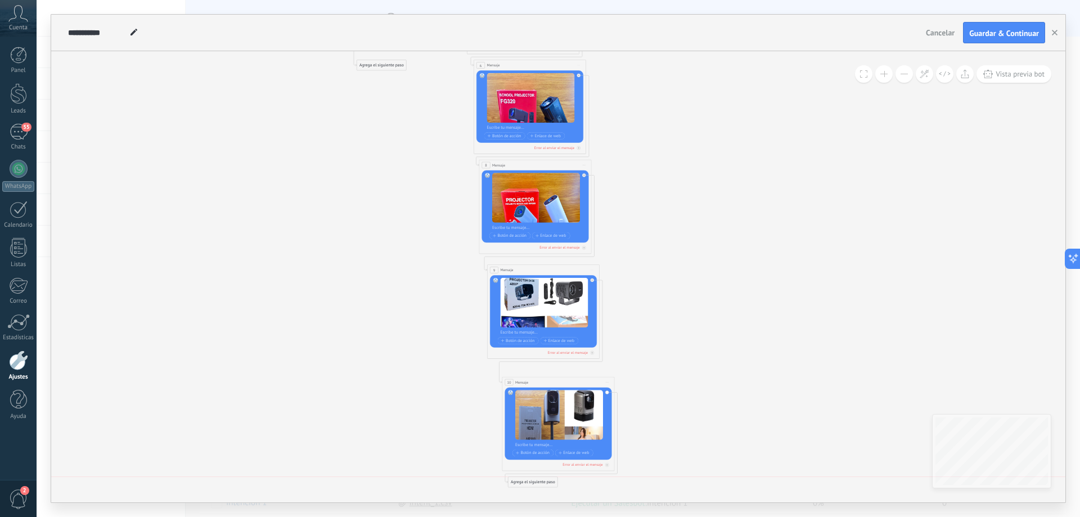
drag, startPoint x: 659, startPoint y: 398, endPoint x: 534, endPoint y: 481, distance: 149.5
click at [534, 481] on div "Agrega el siguiente paso" at bounding box center [534, 483] width 50 height 10
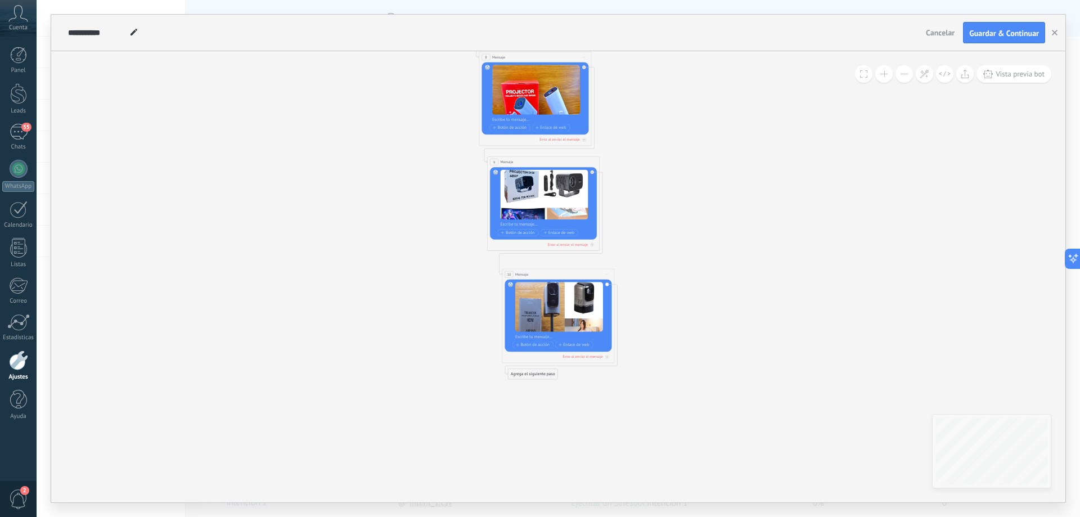
click at [541, 376] on div "Agrega el siguiente paso" at bounding box center [534, 375] width 50 height 10
click at [541, 381] on div "Mensaje" at bounding box center [546, 384] width 47 height 6
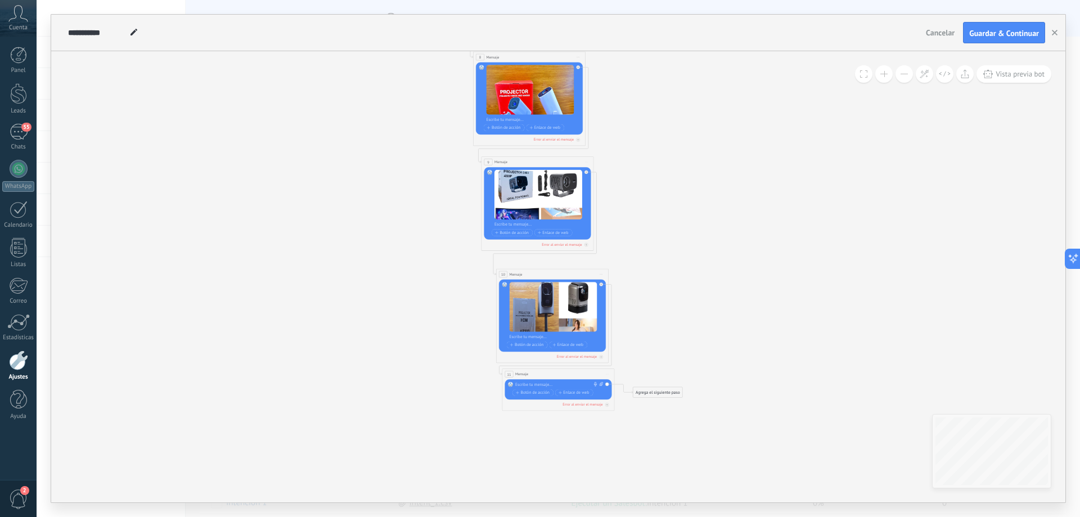
click at [600, 384] on icon at bounding box center [602, 384] width 4 height 5
click input "Subir" at bounding box center [0, 0] width 0 height 0
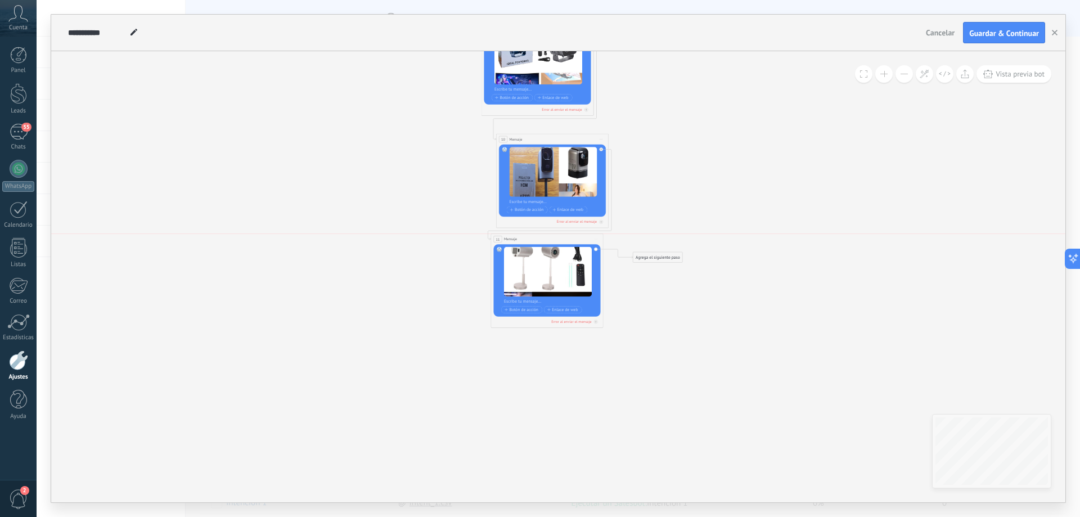
drag, startPoint x: 565, startPoint y: 239, endPoint x: 554, endPoint y: 240, distance: 10.7
click at [554, 240] on div "11 Mensaje ******* (a): Todos los contactos - canales seleccionados Todos los c…" at bounding box center [547, 239] width 112 height 11
drag, startPoint x: 564, startPoint y: 133, endPoint x: 537, endPoint y: 134, distance: 27.6
click at [538, 134] on div "10 Mensaje ******* (a): Todos los contactos - canales seleccionados Todos los c…" at bounding box center [552, 181] width 113 height 95
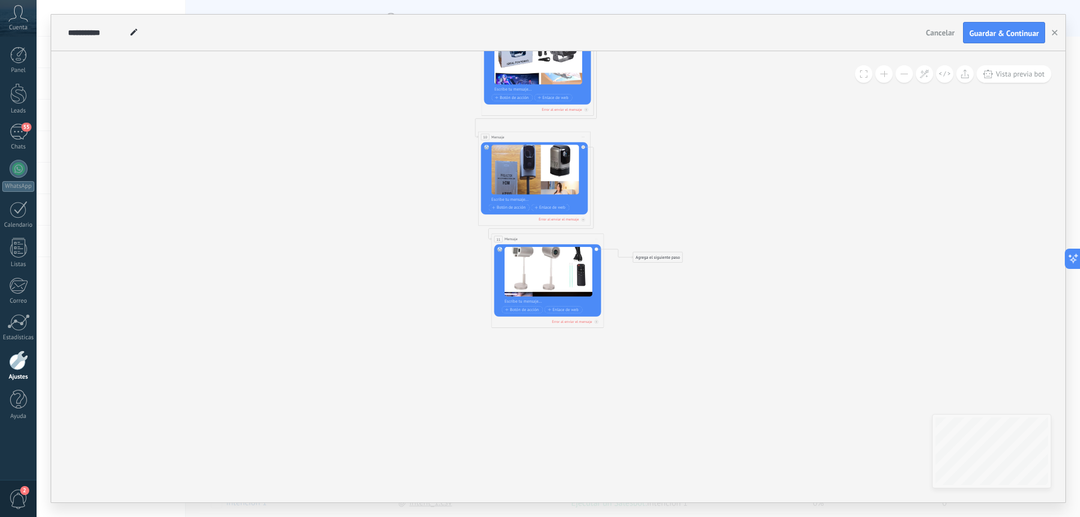
drag, startPoint x: 538, startPoint y: 139, endPoint x: 520, endPoint y: 137, distance: 18.1
click at [520, 137] on div "10 Mensaje ******* (a): Todos los contactos - canales seleccionados Todos los c…" at bounding box center [535, 137] width 112 height 11
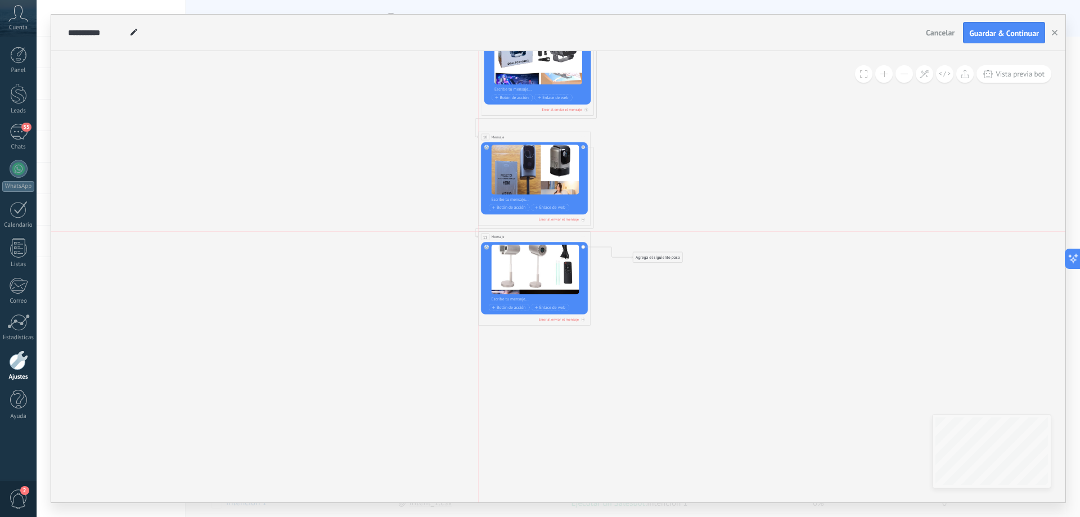
drag, startPoint x: 534, startPoint y: 237, endPoint x: 520, endPoint y: 237, distance: 14.1
click at [520, 237] on div "11 Mensaje ******* (a): Todos los contactos - canales seleccionados Todos los c…" at bounding box center [535, 237] width 112 height 11
drag, startPoint x: 650, startPoint y: 257, endPoint x: 505, endPoint y: 337, distance: 166.5
click at [505, 337] on div "Agrega el siguiente paso" at bounding box center [515, 340] width 50 height 10
click at [520, 338] on div "Agrega el siguiente paso" at bounding box center [513, 337] width 50 height 10
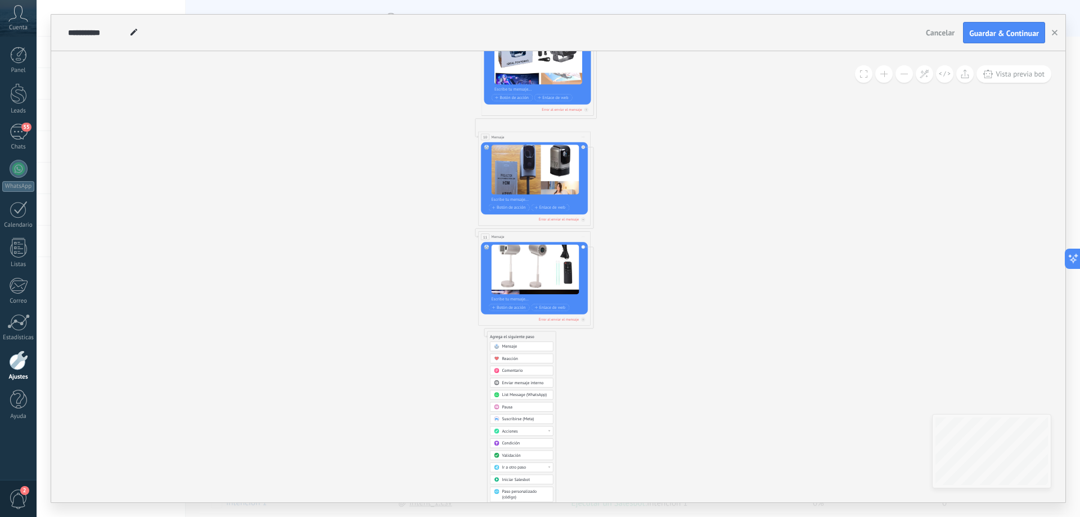
click at [537, 348] on div "Mensaje" at bounding box center [525, 347] width 47 height 6
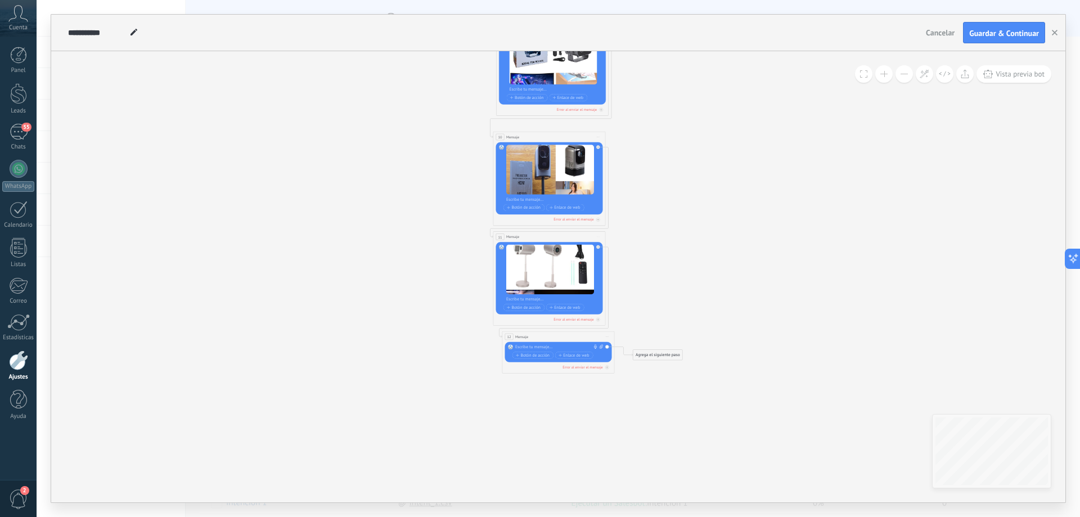
click at [600, 345] on icon at bounding box center [602, 346] width 4 height 5
click input "Subir" at bounding box center [0, 0] width 0 height 0
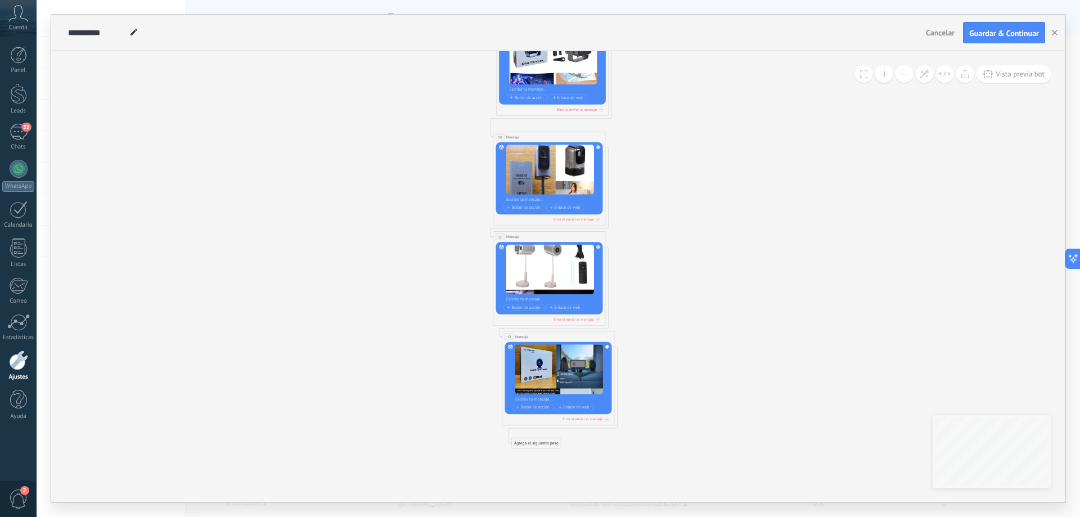
drag, startPoint x: 649, startPoint y: 357, endPoint x: 528, endPoint y: 446, distance: 150.3
click at [528, 446] on div "Agrega el siguiente paso" at bounding box center [537, 444] width 50 height 10
click at [542, 442] on div "Agrega el siguiente paso" at bounding box center [537, 444] width 50 height 10
click at [554, 451] on div "Mensaje" at bounding box center [550, 454] width 47 height 6
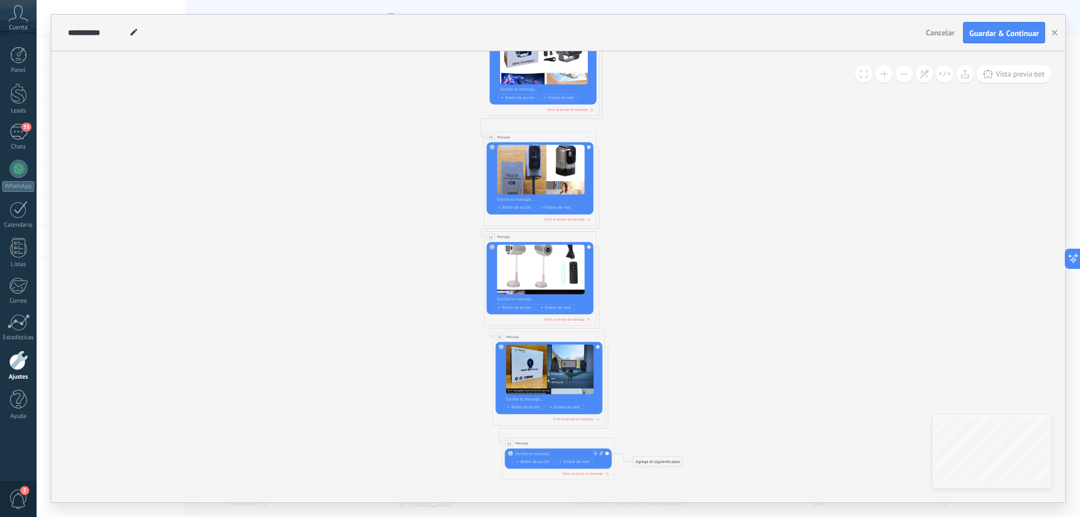
click at [600, 454] on icon at bounding box center [602, 453] width 4 height 5
click input "Subir" at bounding box center [0, 0] width 0 height 0
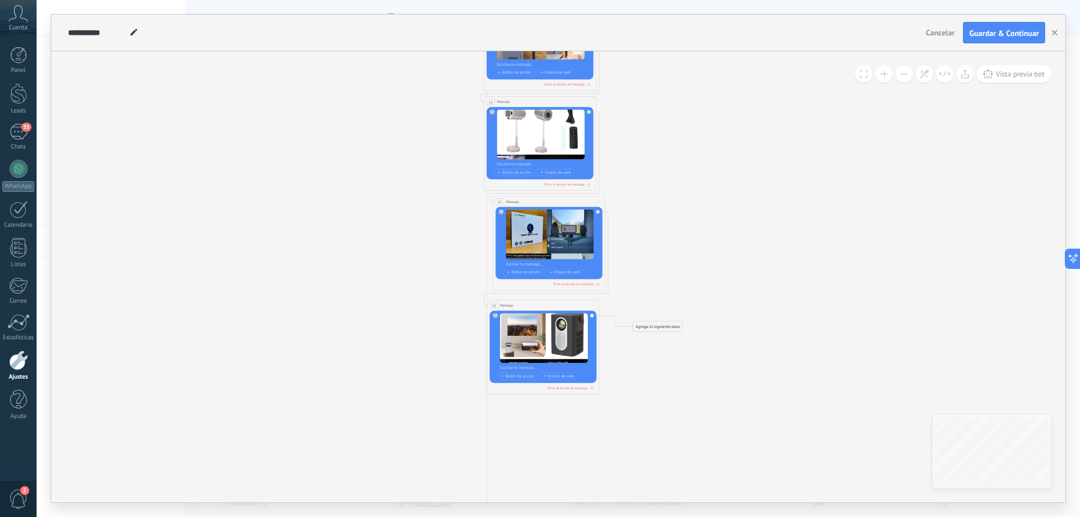
drag, startPoint x: 572, startPoint y: 307, endPoint x: 556, endPoint y: 304, distance: 15.5
click at [556, 304] on div "13 Mensaje ******* (a): Todos los contactos - canales seleccionados Todos los c…" at bounding box center [543, 305] width 112 height 11
drag, startPoint x: 566, startPoint y: 200, endPoint x: 558, endPoint y: 203, distance: 8.2
click at [558, 203] on div "12 Mensaje ******* (a): Todos los contactos - canales seleccionados Todos los c…" at bounding box center [543, 201] width 112 height 11
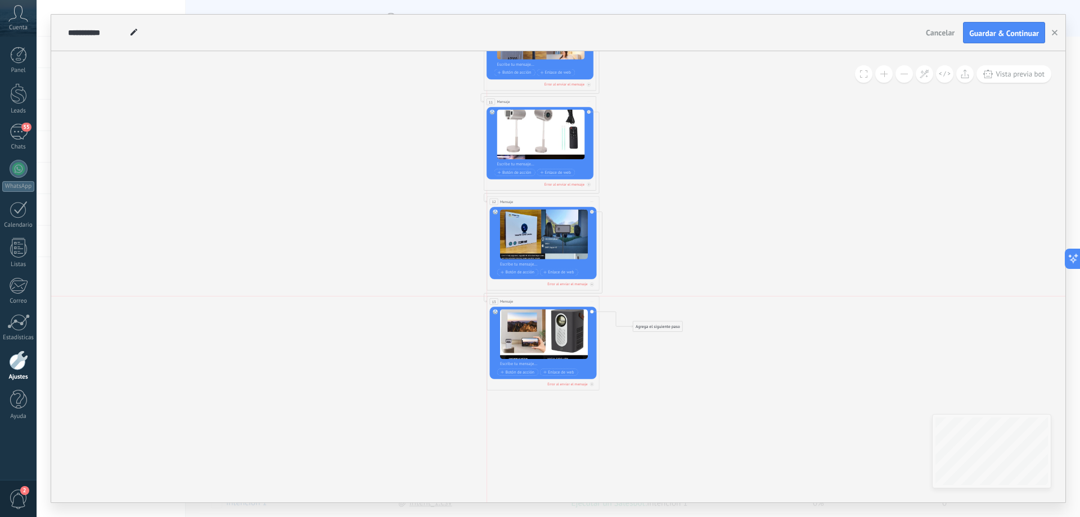
drag, startPoint x: 551, startPoint y: 301, endPoint x: 550, endPoint y: 295, distance: 6.2
drag, startPoint x: 643, startPoint y: 327, endPoint x: 506, endPoint y: 413, distance: 161.1
click at [506, 413] on div "Agrega el siguiente paso" at bounding box center [522, 414] width 50 height 10
click at [534, 411] on div "Agrega el siguiente paso" at bounding box center [522, 413] width 50 height 10
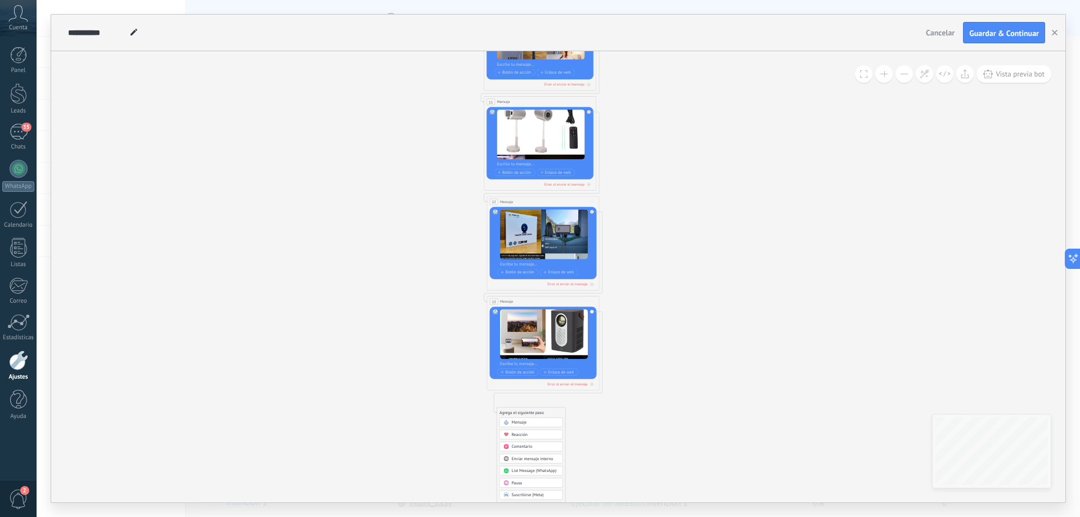
click at [542, 420] on div "Mensaje" at bounding box center [535, 423] width 47 height 6
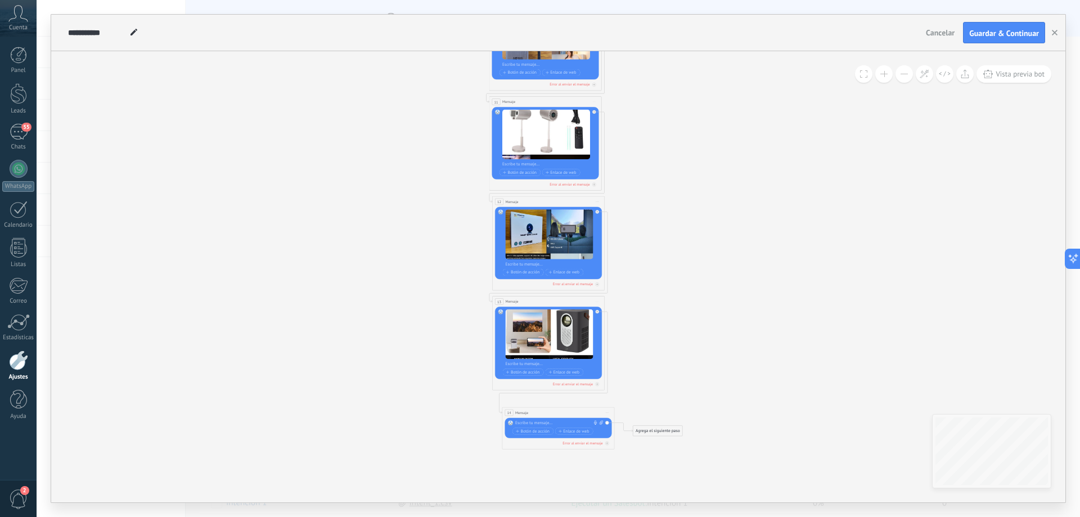
click at [600, 424] on icon at bounding box center [602, 422] width 4 height 5
click input "Subir" at bounding box center [0, 0] width 0 height 0
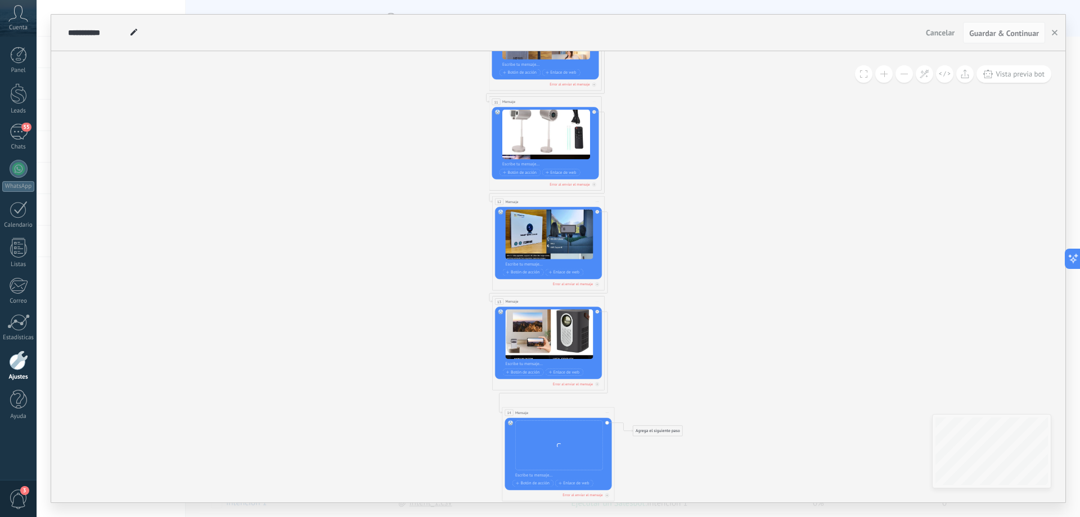
drag, startPoint x: 564, startPoint y: 420, endPoint x: 562, endPoint y: 414, distance: 7.1
click at [562, 414] on div "14 Mensaje ******* (a): Todos los contactos - canales seleccionados Todos los c…" at bounding box center [558, 454] width 113 height 95
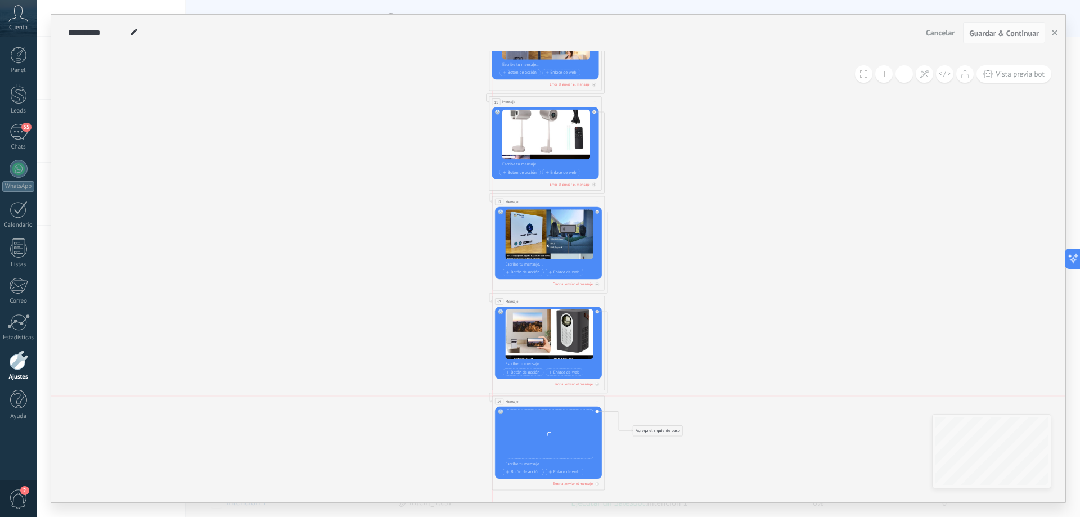
drag, startPoint x: 557, startPoint y: 411, endPoint x: 553, endPoint y: 403, distance: 9.1
click at [553, 403] on div "14 Mensaje ******* (a): Todos los contactos - canales seleccionados Todos los c…" at bounding box center [549, 401] width 112 height 11
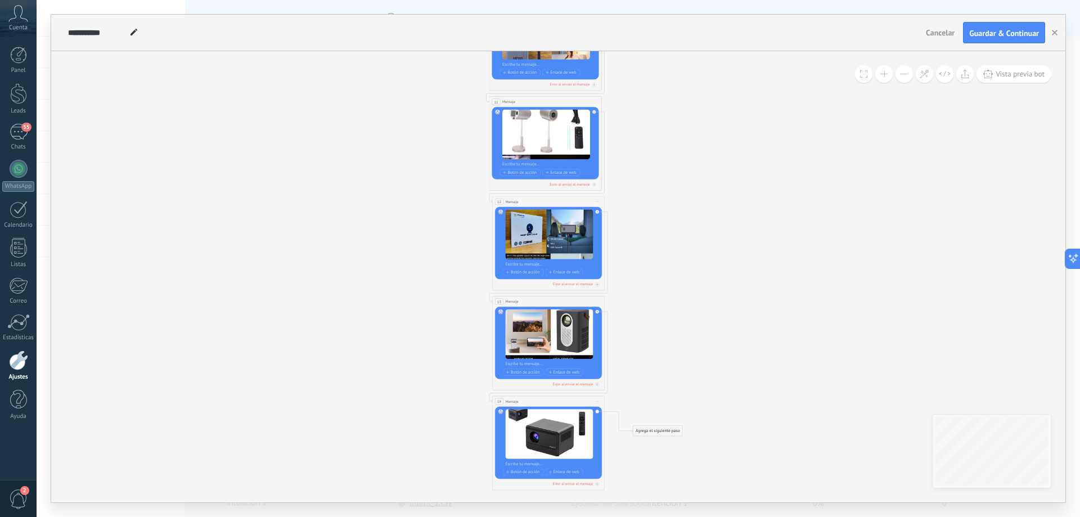
click at [652, 430] on div "Agrega el siguiente paso" at bounding box center [659, 432] width 50 height 10
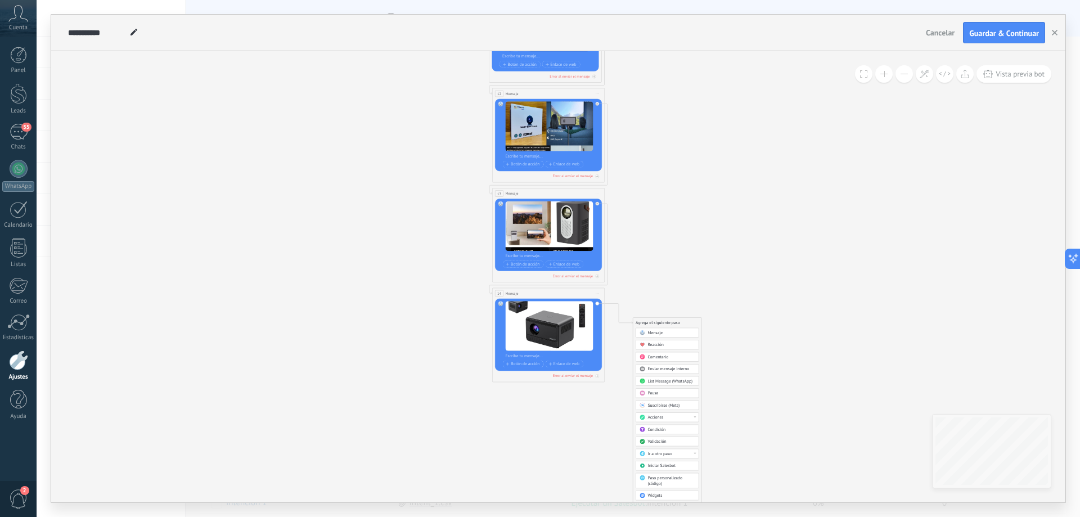
click at [654, 331] on span "Mensaje" at bounding box center [655, 333] width 15 height 6
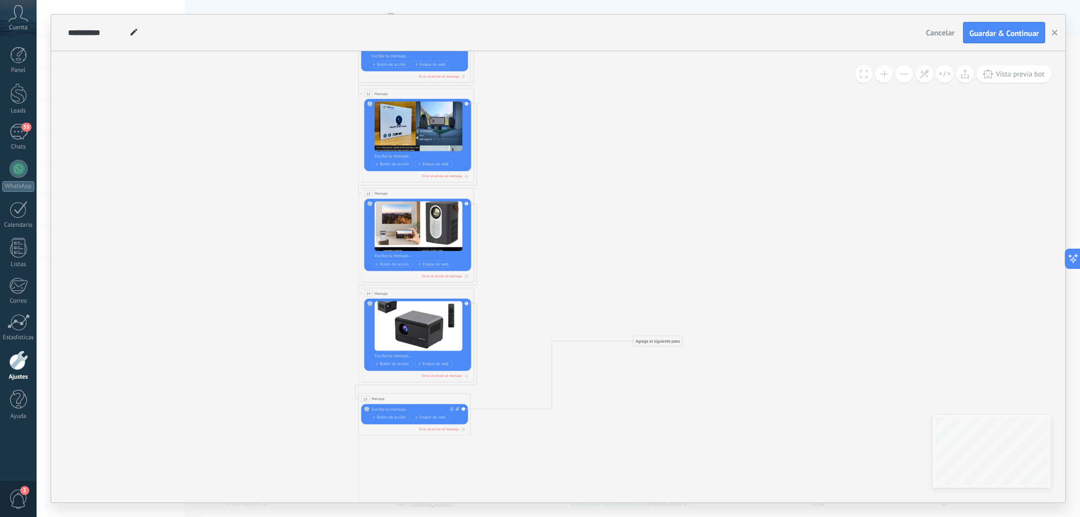
drag, startPoint x: 584, startPoint y: 320, endPoint x: 439, endPoint y: 396, distance: 163.8
click at [439, 396] on div "15 Mensaje ******* (a): Todos los contactos - canales seleccionados Todos los c…" at bounding box center [415, 399] width 112 height 11
click at [455, 407] on span at bounding box center [457, 410] width 6 height 6
click input "Subir" at bounding box center [0, 0] width 0 height 0
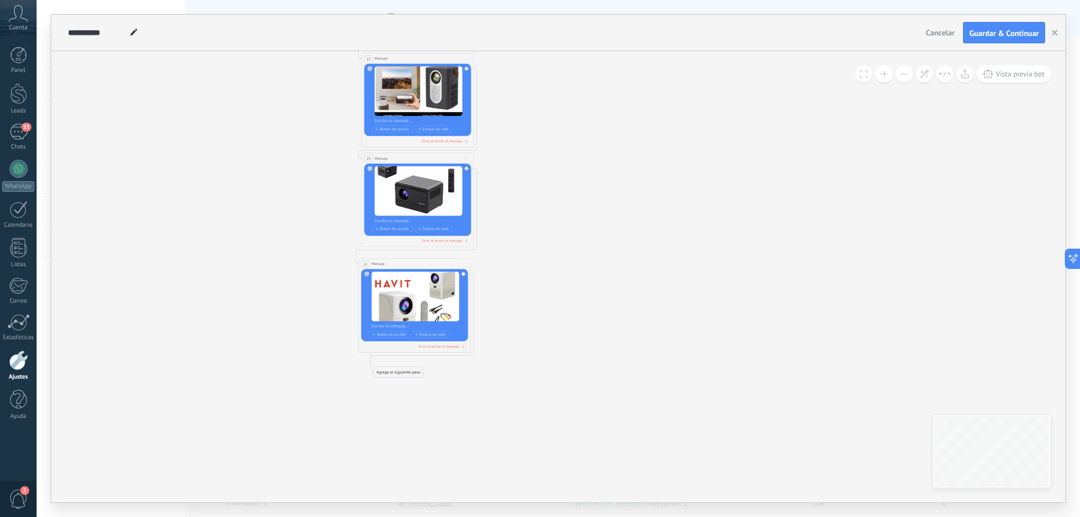
drag, startPoint x: 652, startPoint y: 208, endPoint x: 393, endPoint y: 374, distance: 308.0
click at [393, 374] on div "Agrega el siguiente paso" at bounding box center [399, 372] width 50 height 10
click at [402, 372] on div "Agrega el siguiente paso" at bounding box center [399, 372] width 50 height 10
click at [418, 381] on div "Mensaje" at bounding box center [412, 382] width 47 height 6
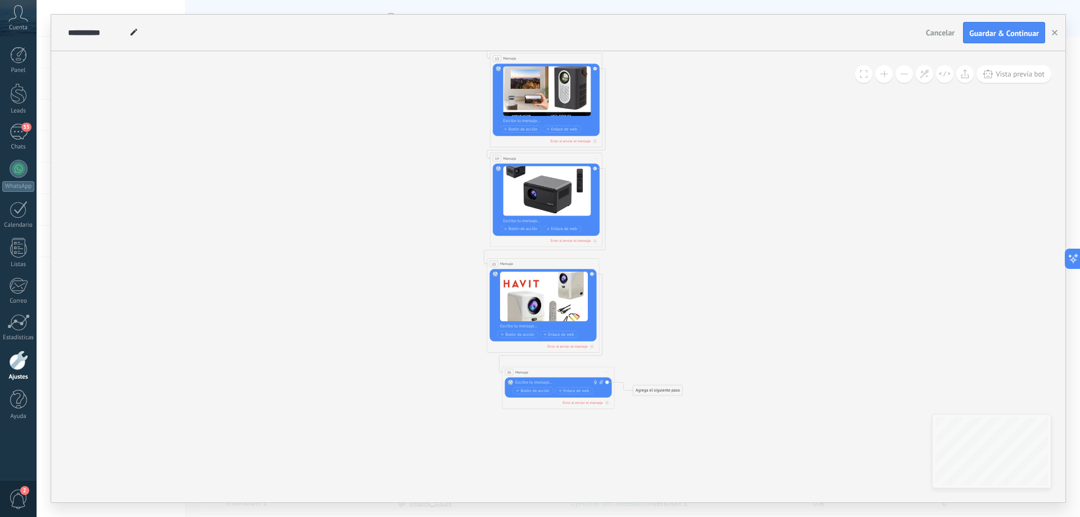
click at [600, 380] on icon at bounding box center [602, 382] width 4 height 5
click input "Subir" at bounding box center [0, 0] width 0 height 0
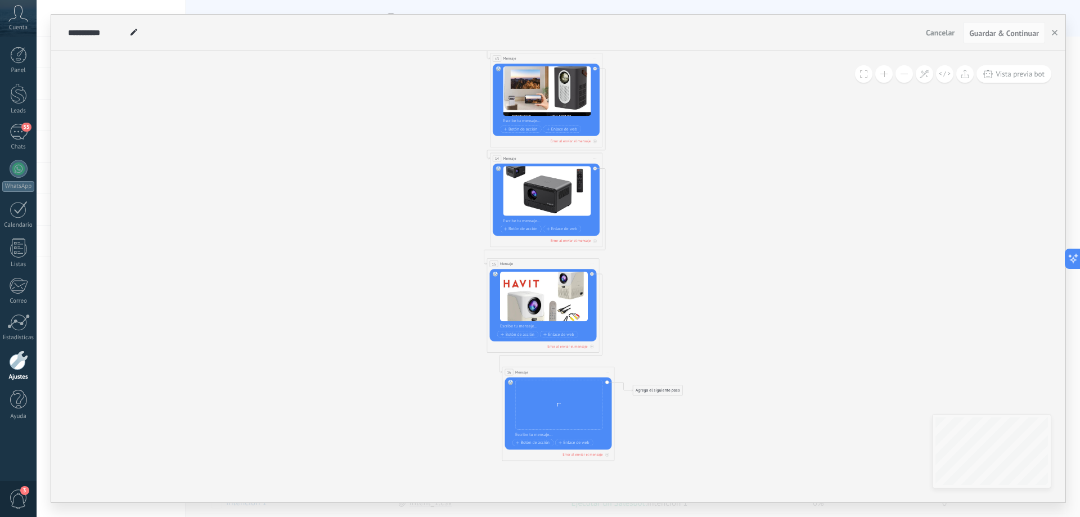
drag, startPoint x: 568, startPoint y: 379, endPoint x: 546, endPoint y: 378, distance: 21.4
click at [546, 378] on div "Reemplazar Quitar Convertir a mensaje de voz Arrastre la imagen aquí para adjun…" at bounding box center [558, 414] width 107 height 73
drag, startPoint x: 560, startPoint y: 373, endPoint x: 545, endPoint y: 369, distance: 15.7
click at [545, 369] on div "16 Mensaje ******* (a): Todos los contactos - canales seleccionados Todos los c…" at bounding box center [543, 368] width 112 height 11
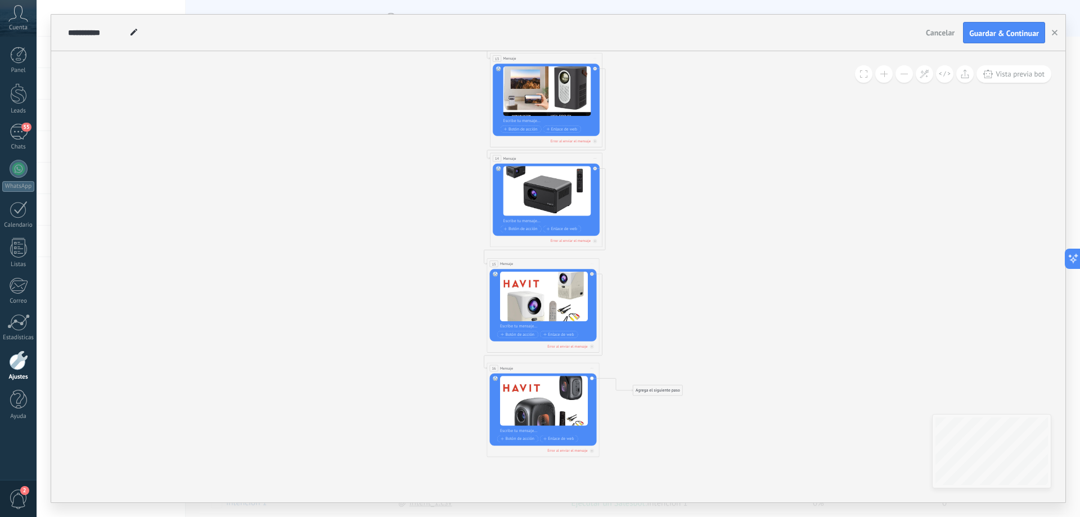
click at [656, 390] on div "Agrega el siguiente paso" at bounding box center [659, 391] width 50 height 10
drag, startPoint x: 656, startPoint y: 389, endPoint x: 517, endPoint y: 469, distance: 160.5
click at [517, 469] on div "Agrega el siguiente paso" at bounding box center [528, 469] width 69 height 10
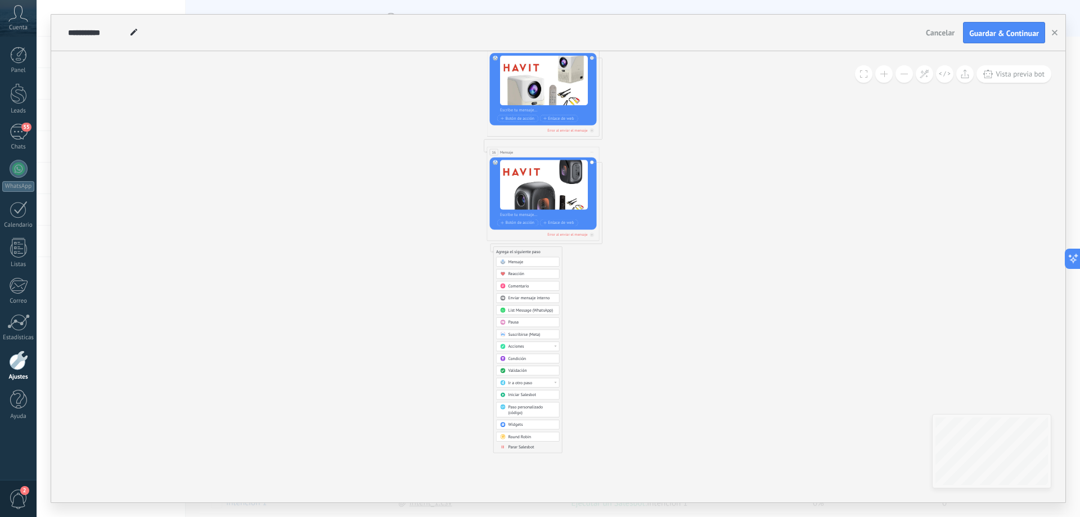
click at [533, 261] on div "Mensaje" at bounding box center [532, 262] width 47 height 6
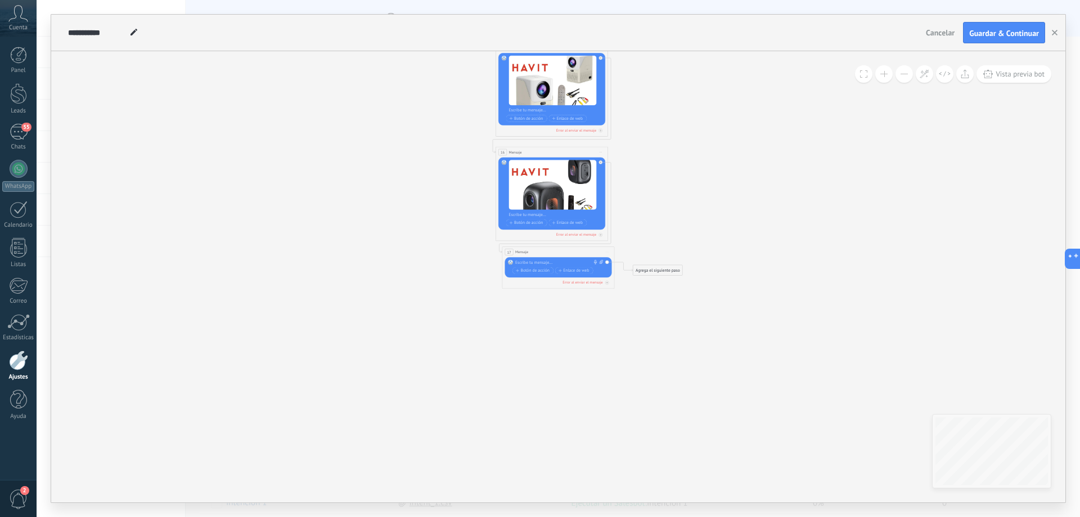
click at [601, 262] on icon at bounding box center [602, 262] width 4 height 5
click input "Subir" at bounding box center [0, 0] width 0 height 0
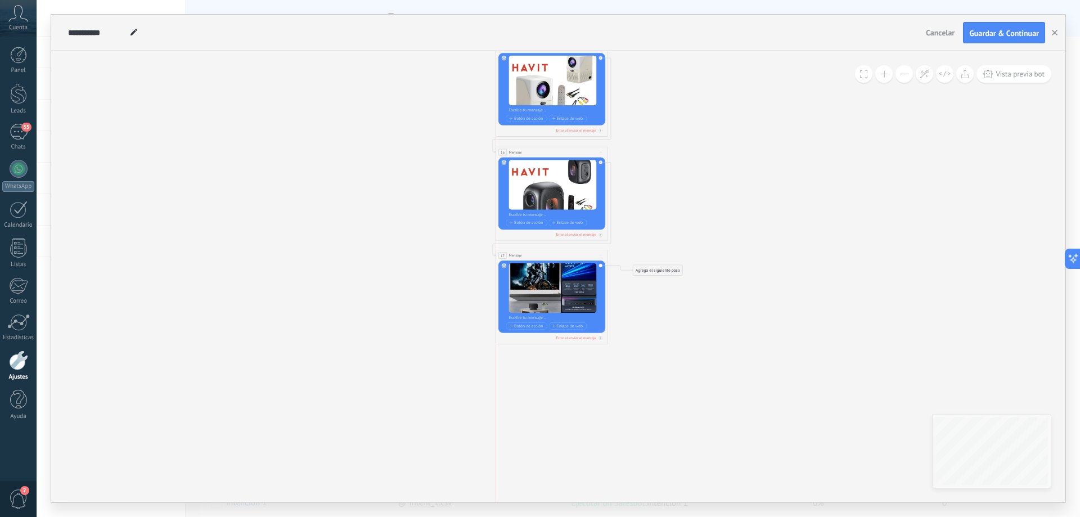
drag, startPoint x: 580, startPoint y: 253, endPoint x: 571, endPoint y: 257, distance: 9.1
click at [571, 257] on div "17 Mensaje ******* (a): Todos los contactos - canales seleccionados Todos los c…" at bounding box center [552, 255] width 112 height 11
drag, startPoint x: 660, startPoint y: 291, endPoint x: 533, endPoint y: 368, distance: 148.4
click at [533, 368] on div "Agrega el siguiente paso" at bounding box center [534, 372] width 50 height 10
click at [544, 369] on div "Agrega el siguiente paso" at bounding box center [534, 372] width 50 height 10
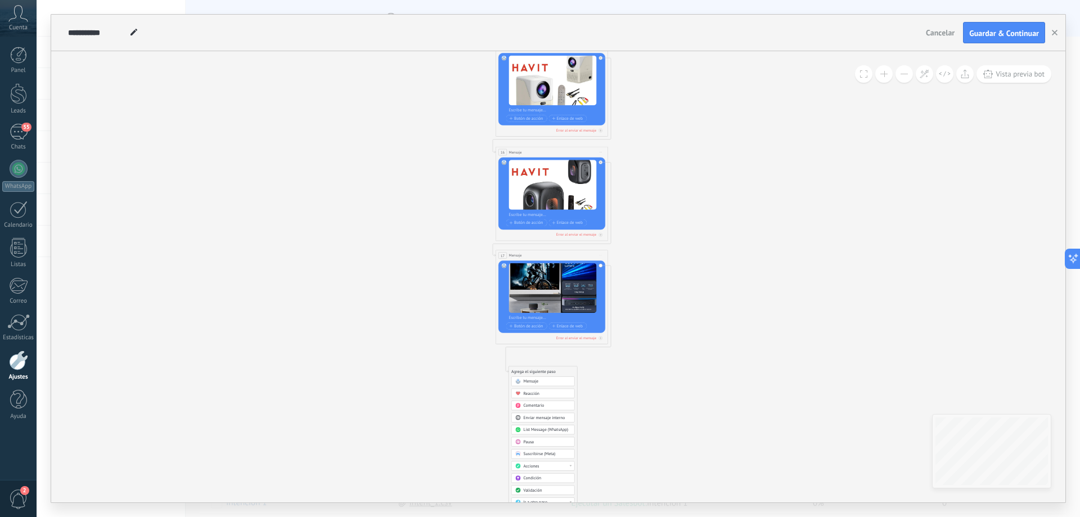
click at [547, 380] on div "Mensaje" at bounding box center [547, 382] width 47 height 6
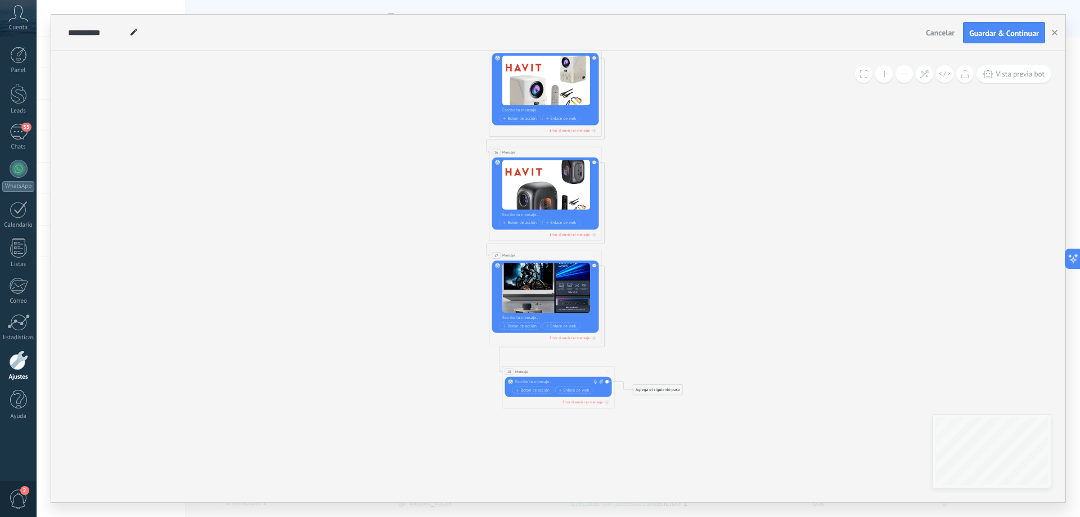
click at [601, 382] on icon at bounding box center [601, 381] width 4 height 4
click input "Subir" at bounding box center [0, 0] width 0 height 0
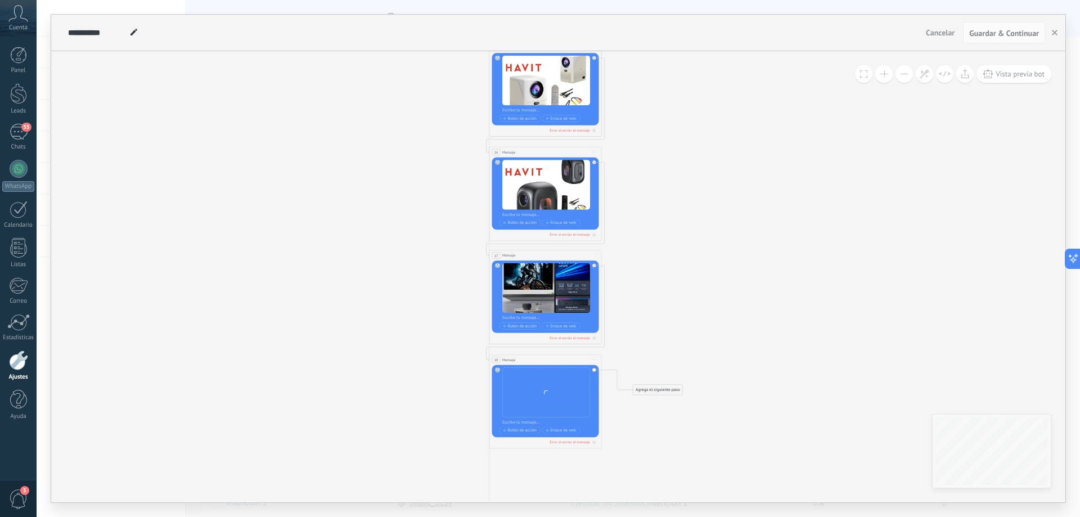
drag, startPoint x: 572, startPoint y: 371, endPoint x: 564, endPoint y: 360, distance: 13.6
click at [561, 359] on div "18 Mensaje ******* (a): Todos los contactos - canales seleccionados Todos los c…" at bounding box center [546, 359] width 112 height 11
click at [638, 389] on div "Agrega el siguiente paso" at bounding box center [659, 390] width 50 height 10
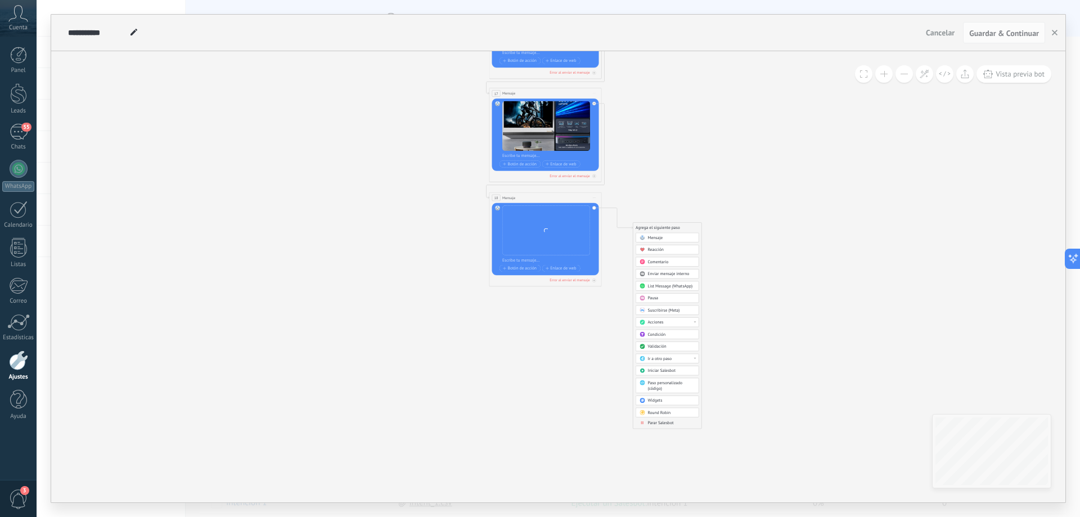
click at [654, 236] on span "Mensaje" at bounding box center [655, 238] width 15 height 6
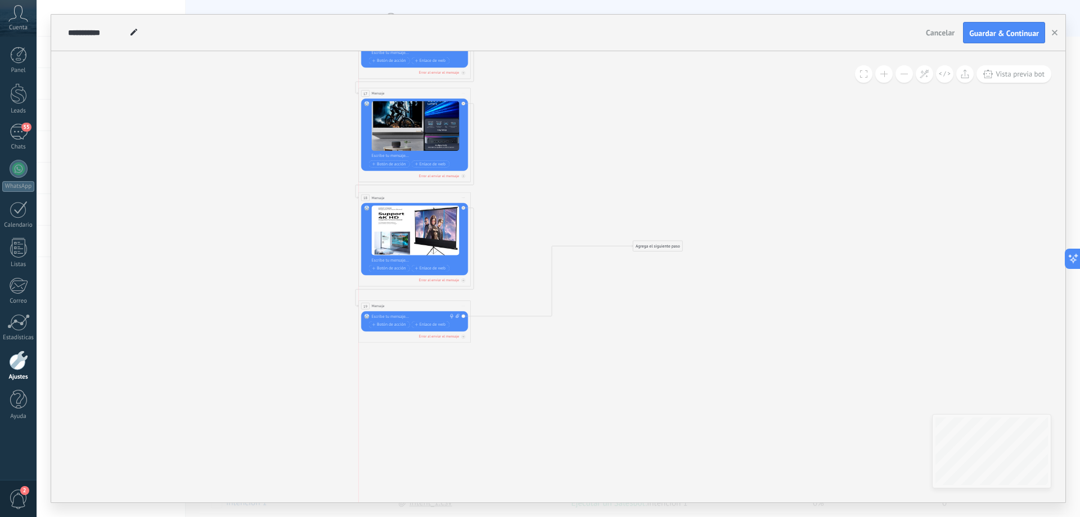
drag, startPoint x: 580, startPoint y: 227, endPoint x: 436, endPoint y: 306, distance: 164.4
click at [436, 306] on div "19 Mensaje ******* (a): Todos los contactos - canales seleccionados Todos los c…" at bounding box center [415, 306] width 112 height 11
click at [457, 316] on icon at bounding box center [458, 316] width 4 height 5
click input "Subir" at bounding box center [0, 0] width 0 height 0
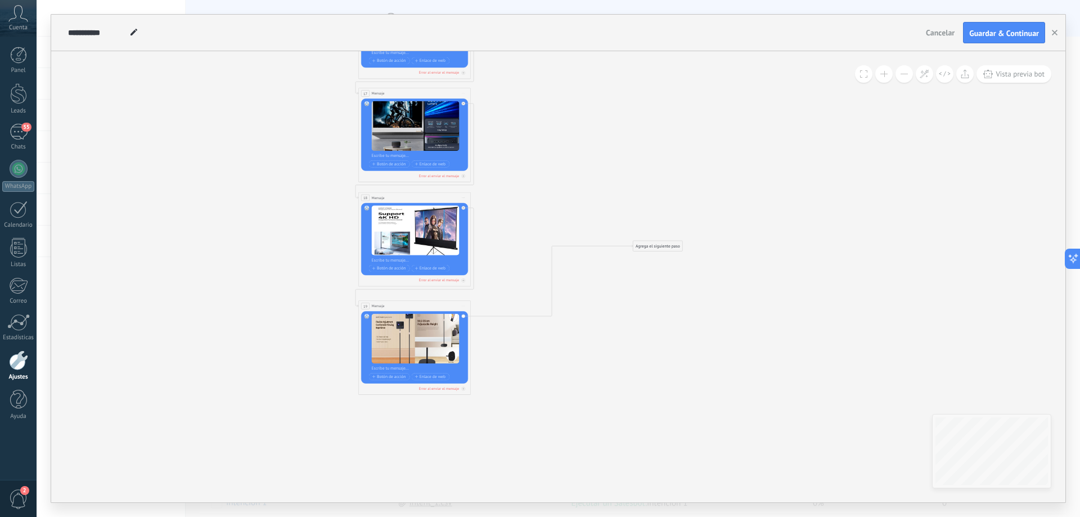
click at [384, 262] on div at bounding box center [418, 261] width 93 height 6
click at [980, 37] on span "Guardar & Continuar" at bounding box center [1004, 33] width 70 height 8
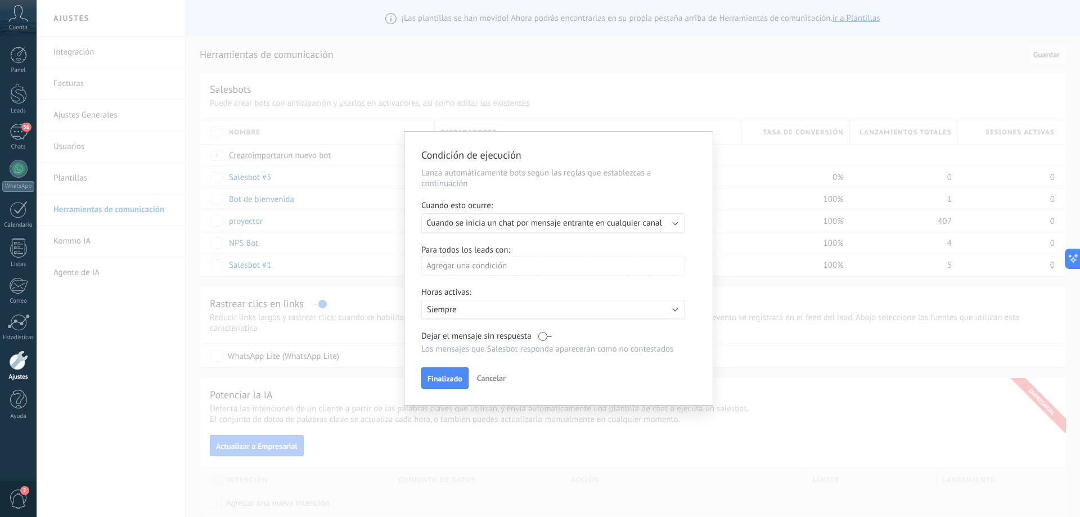
click at [495, 379] on span "Cancelar" at bounding box center [491, 378] width 29 height 10
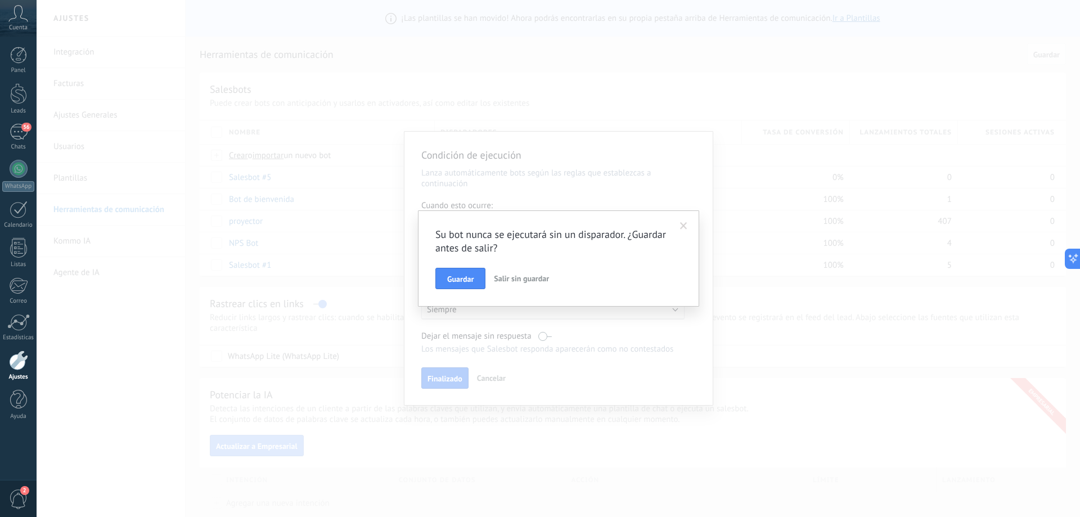
click at [533, 280] on span "Salir sin guardar" at bounding box center [521, 278] width 55 height 10
